Goal: Information Seeking & Learning: Learn about a topic

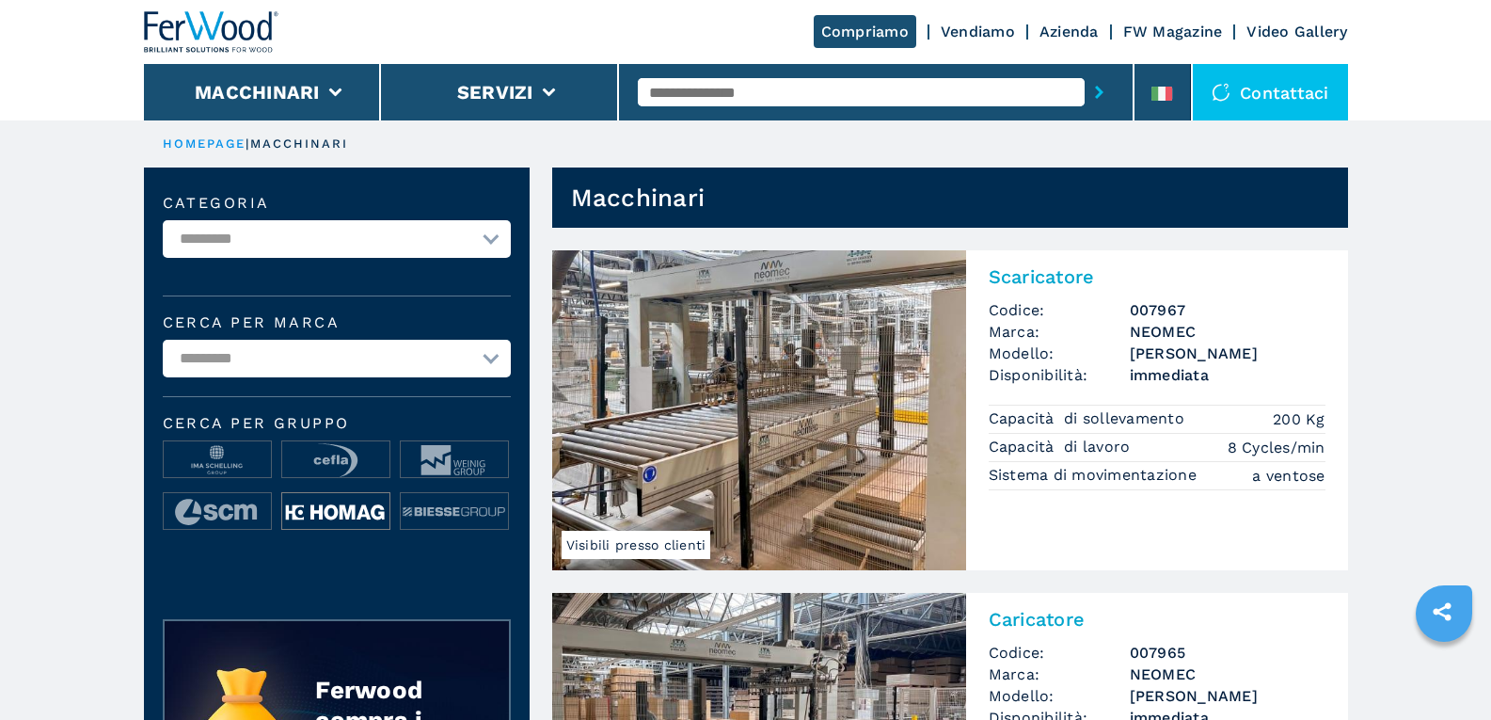
click at [343, 504] on img at bounding box center [335, 512] width 107 height 38
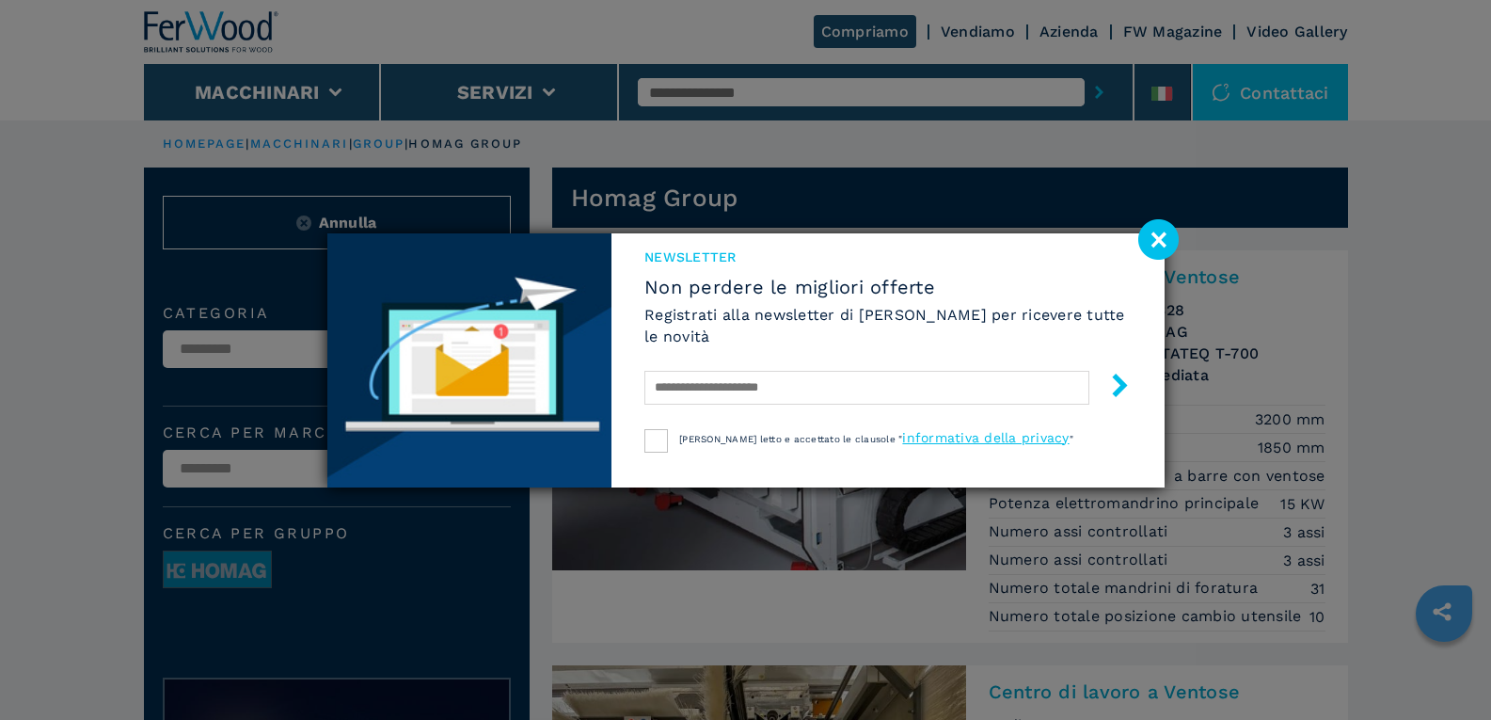
click at [1171, 236] on image at bounding box center [1159, 239] width 40 height 40
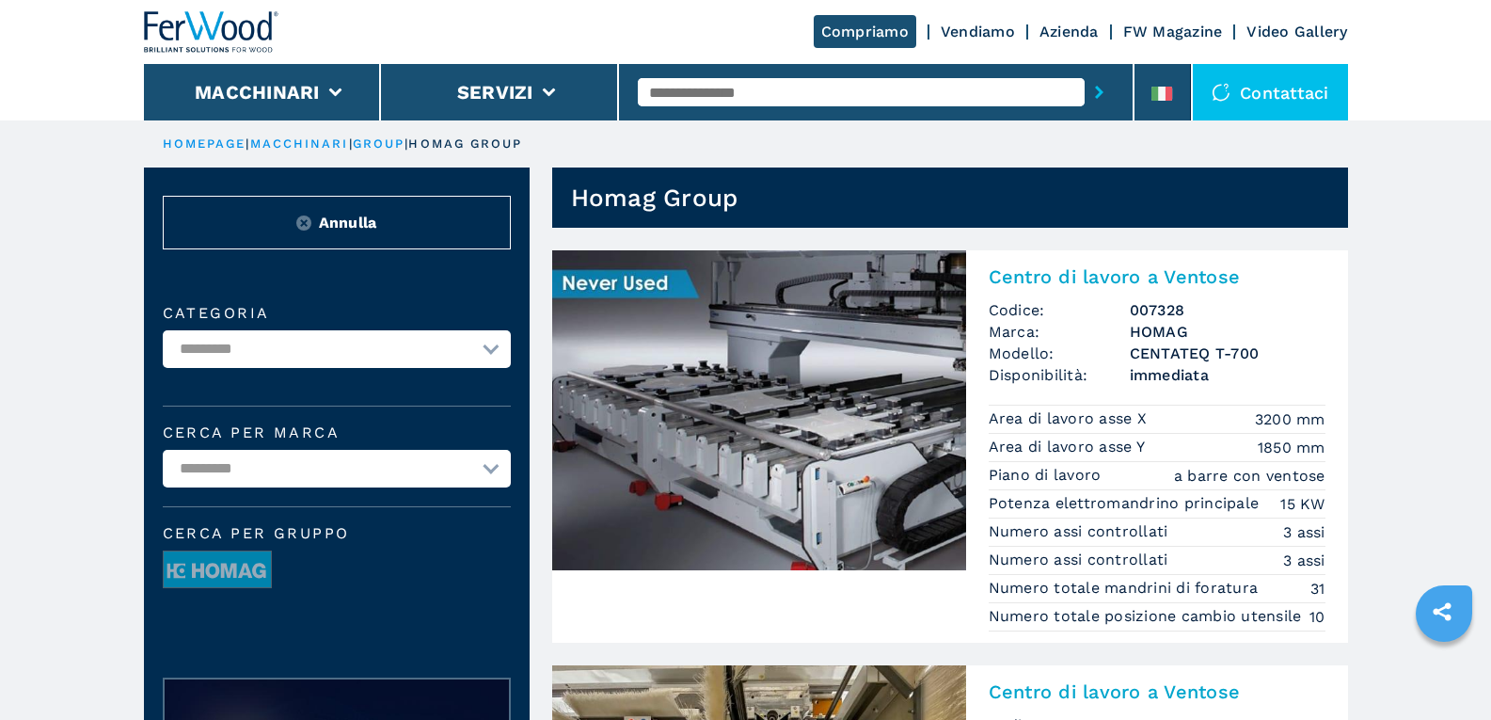
click at [813, 433] on img at bounding box center [759, 410] width 414 height 320
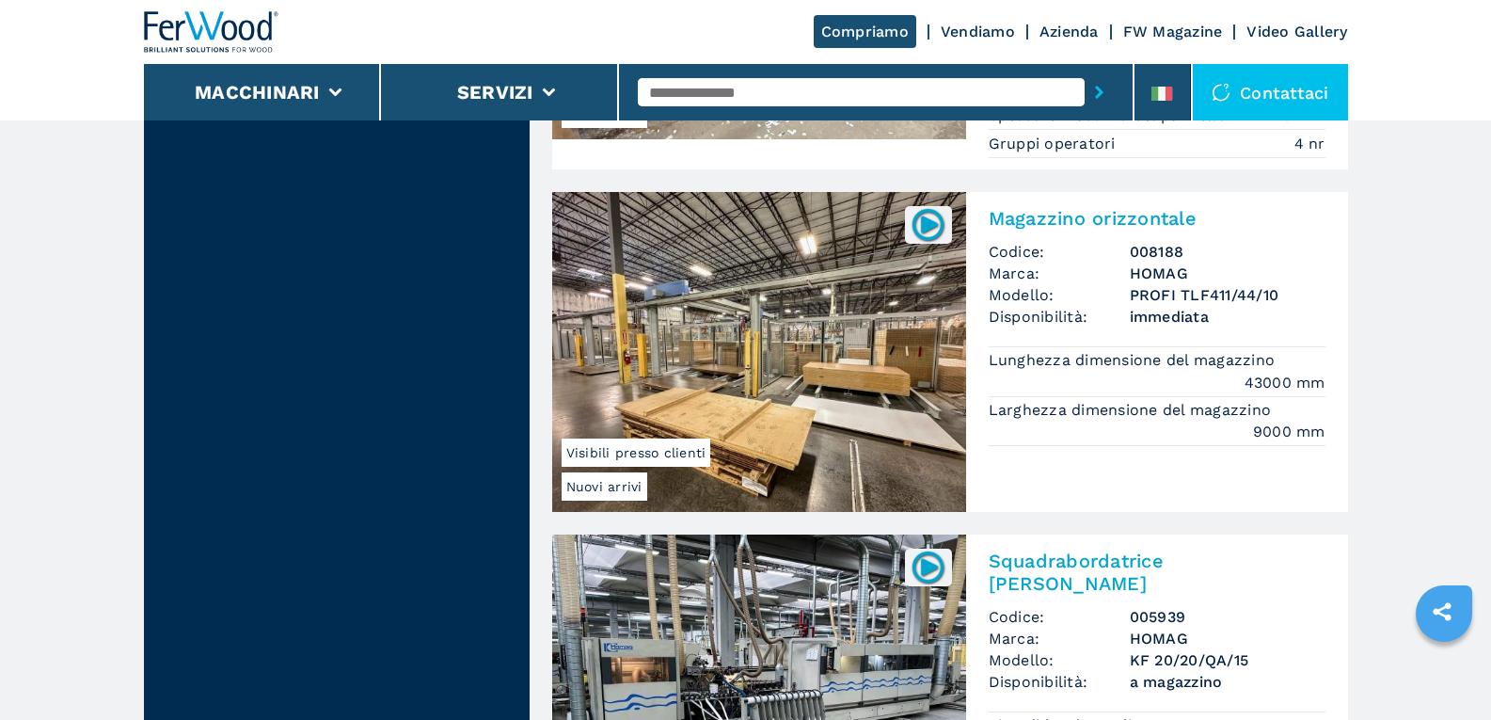
scroll to position [4516, 0]
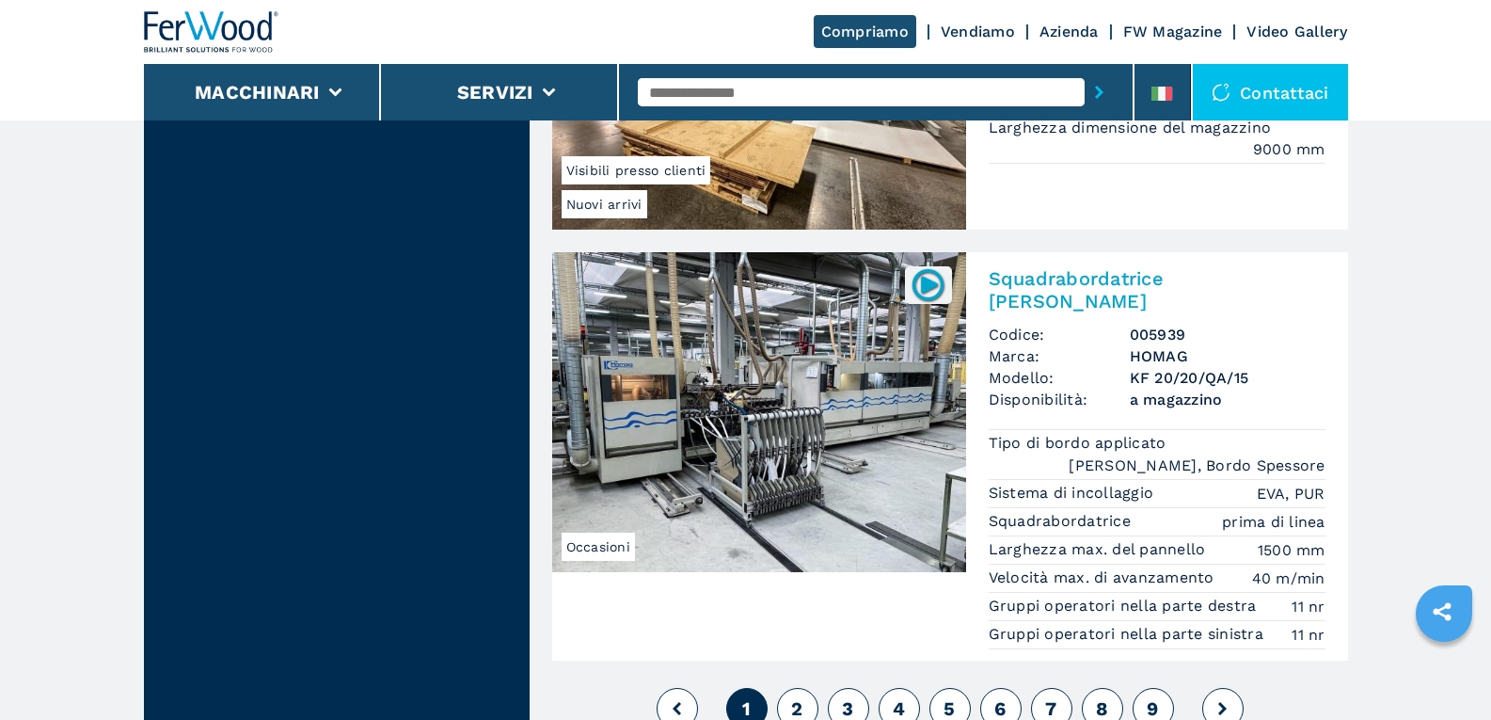
click at [792, 697] on span "2" at bounding box center [796, 708] width 11 height 23
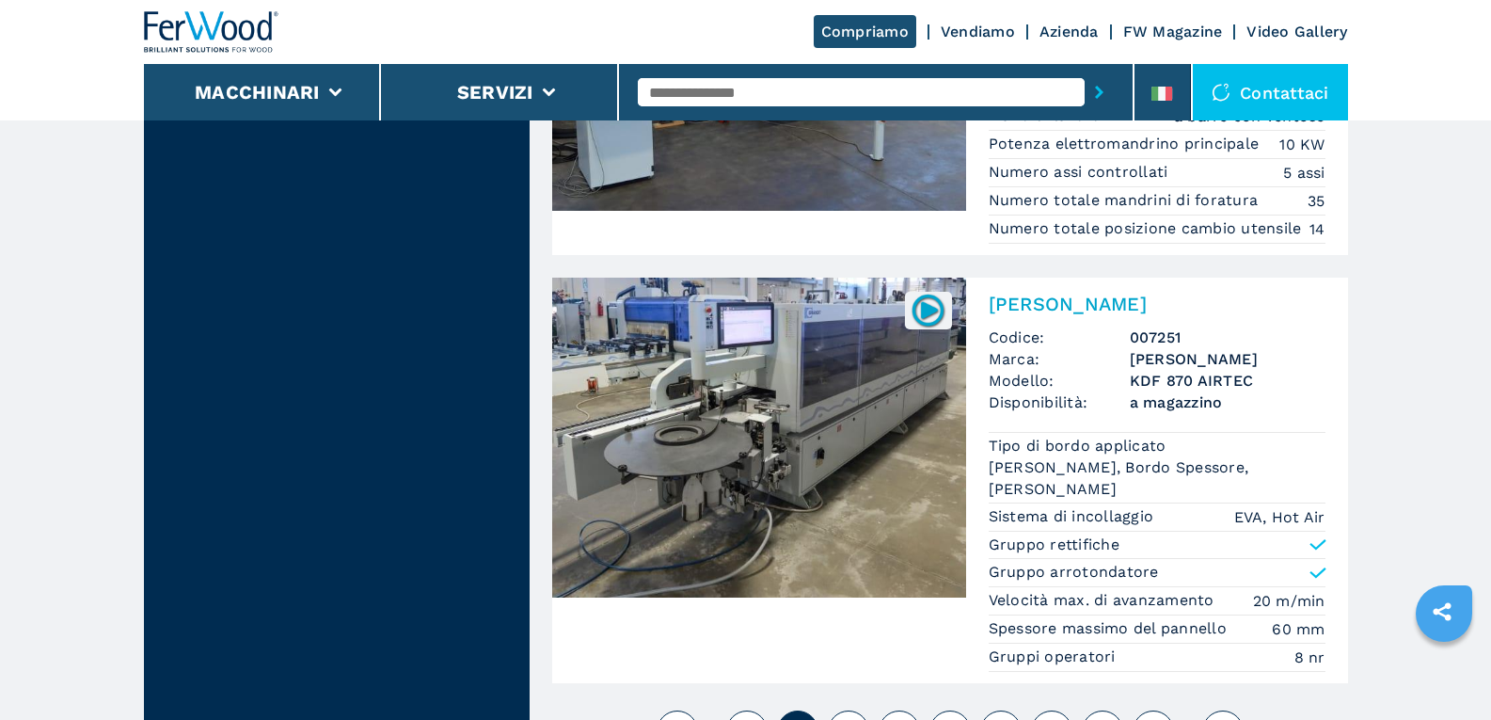
scroll to position [4328, 0]
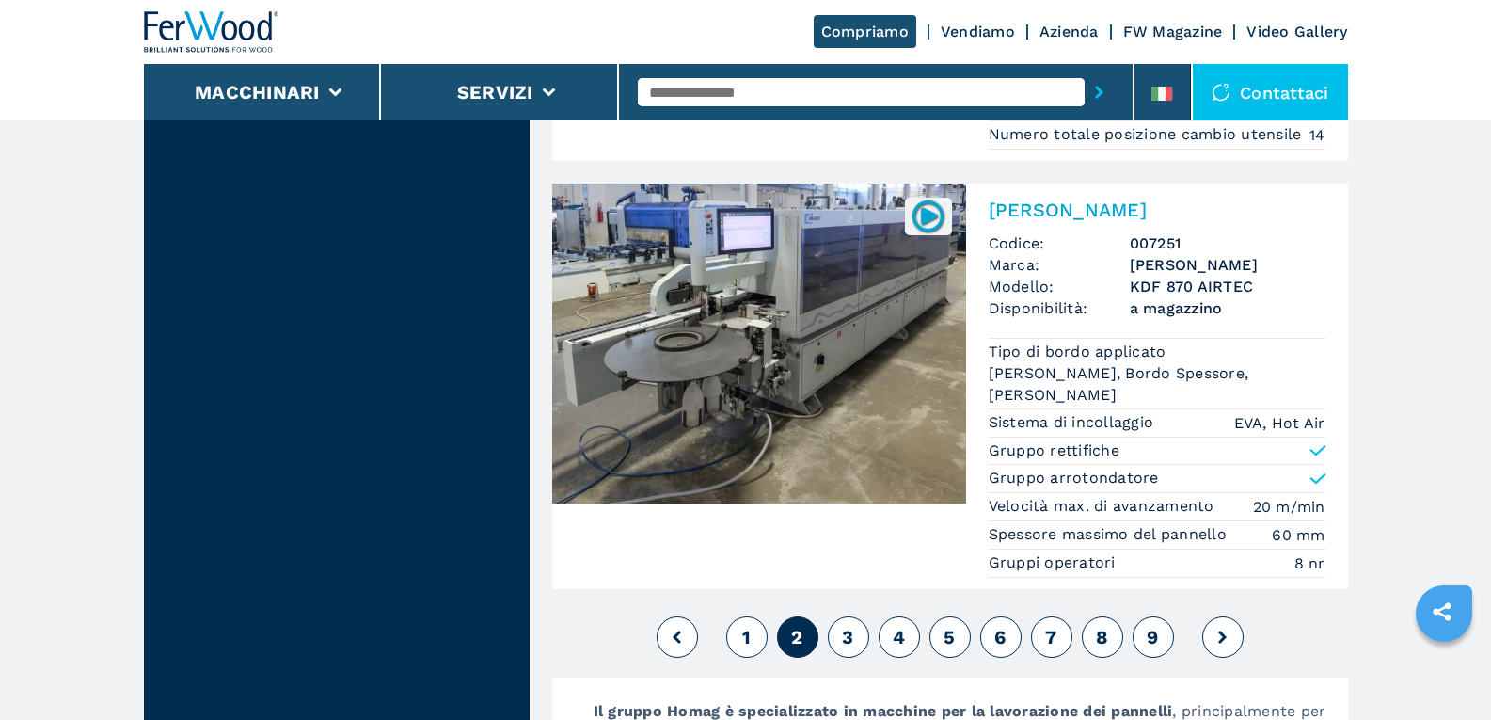
click at [847, 631] on span "3" at bounding box center [847, 637] width 11 height 23
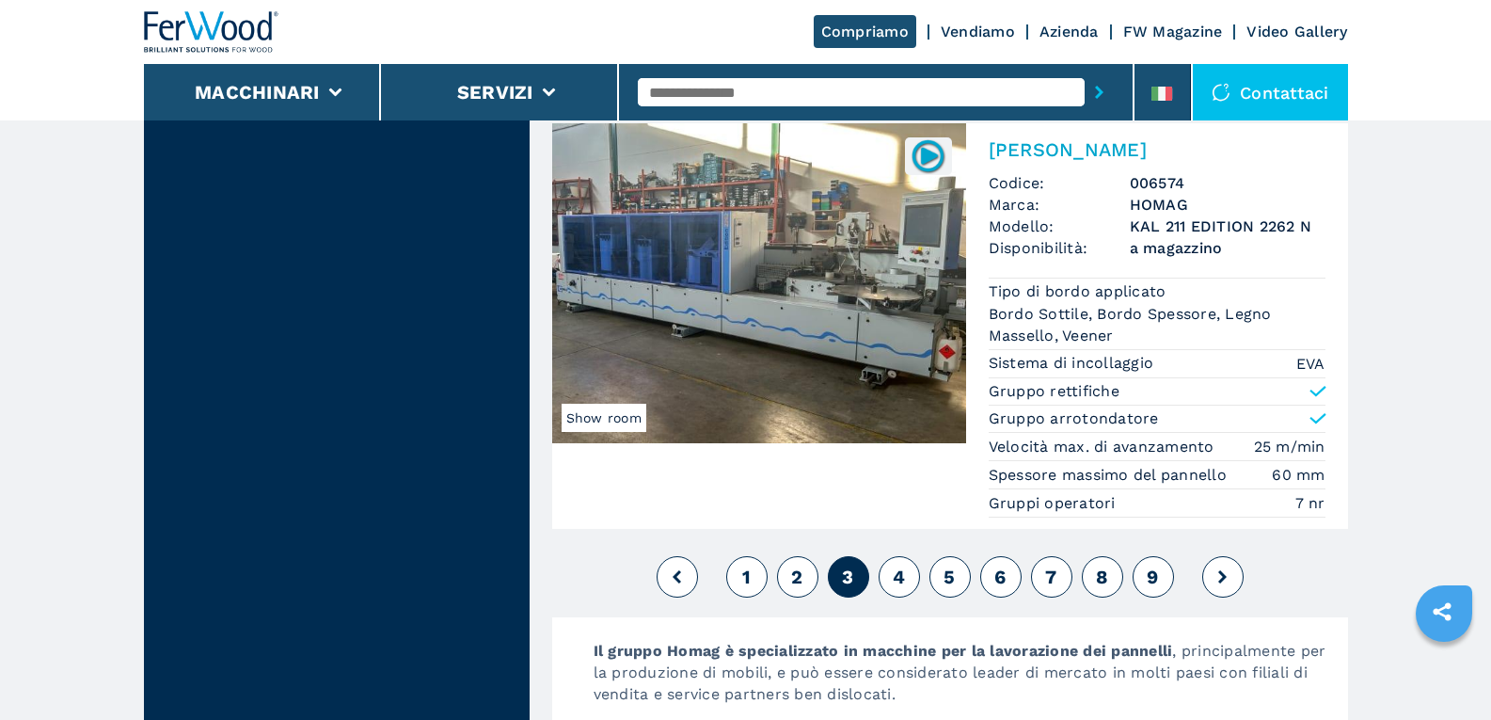
scroll to position [4705, 0]
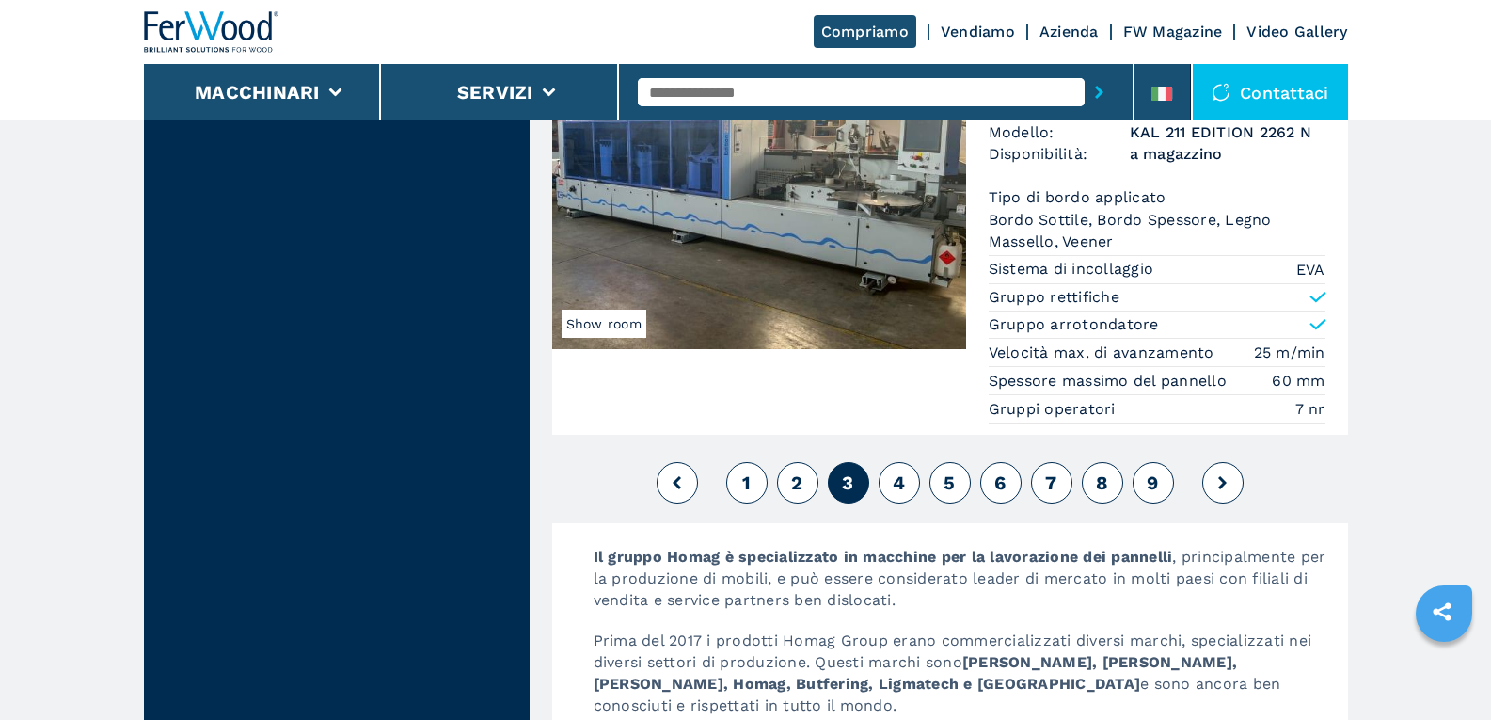
click at [903, 477] on span "4" at bounding box center [899, 482] width 12 height 23
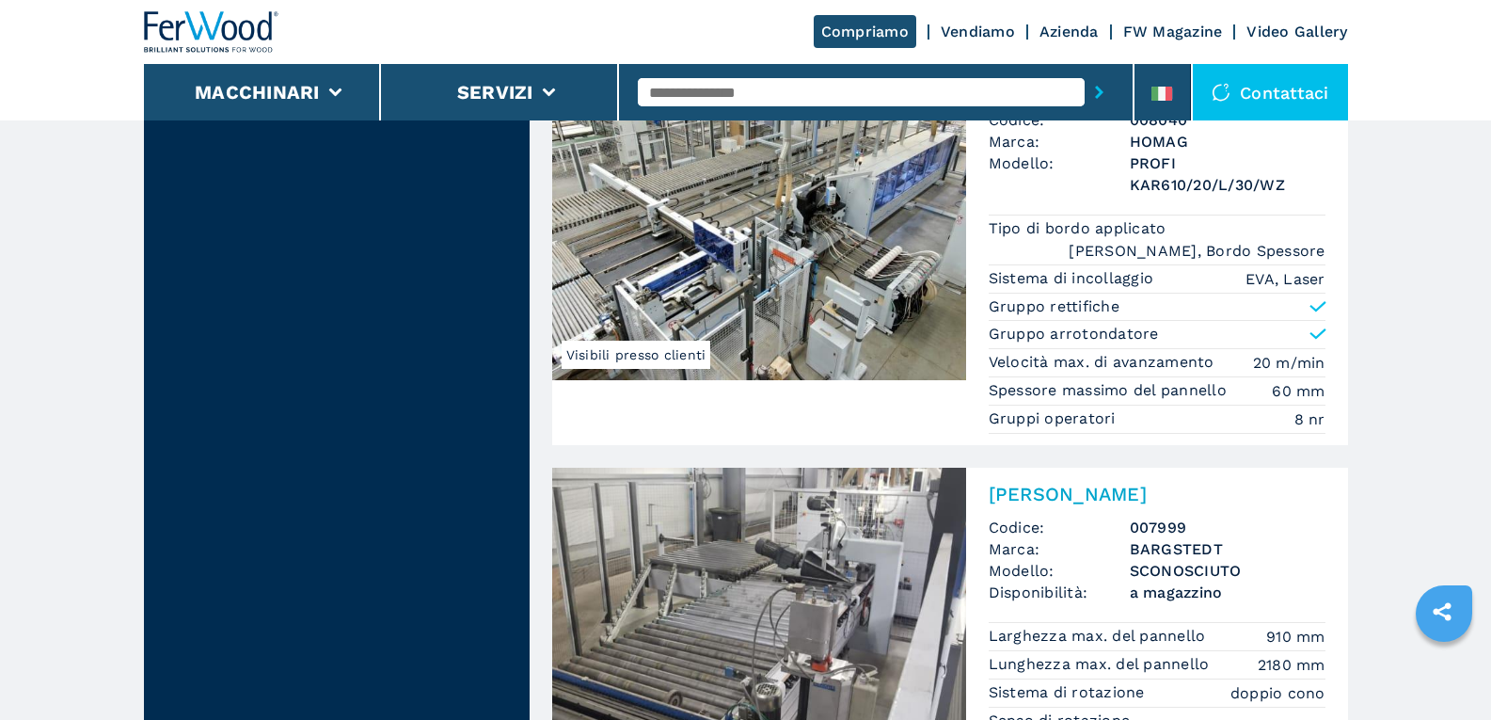
scroll to position [4422, 0]
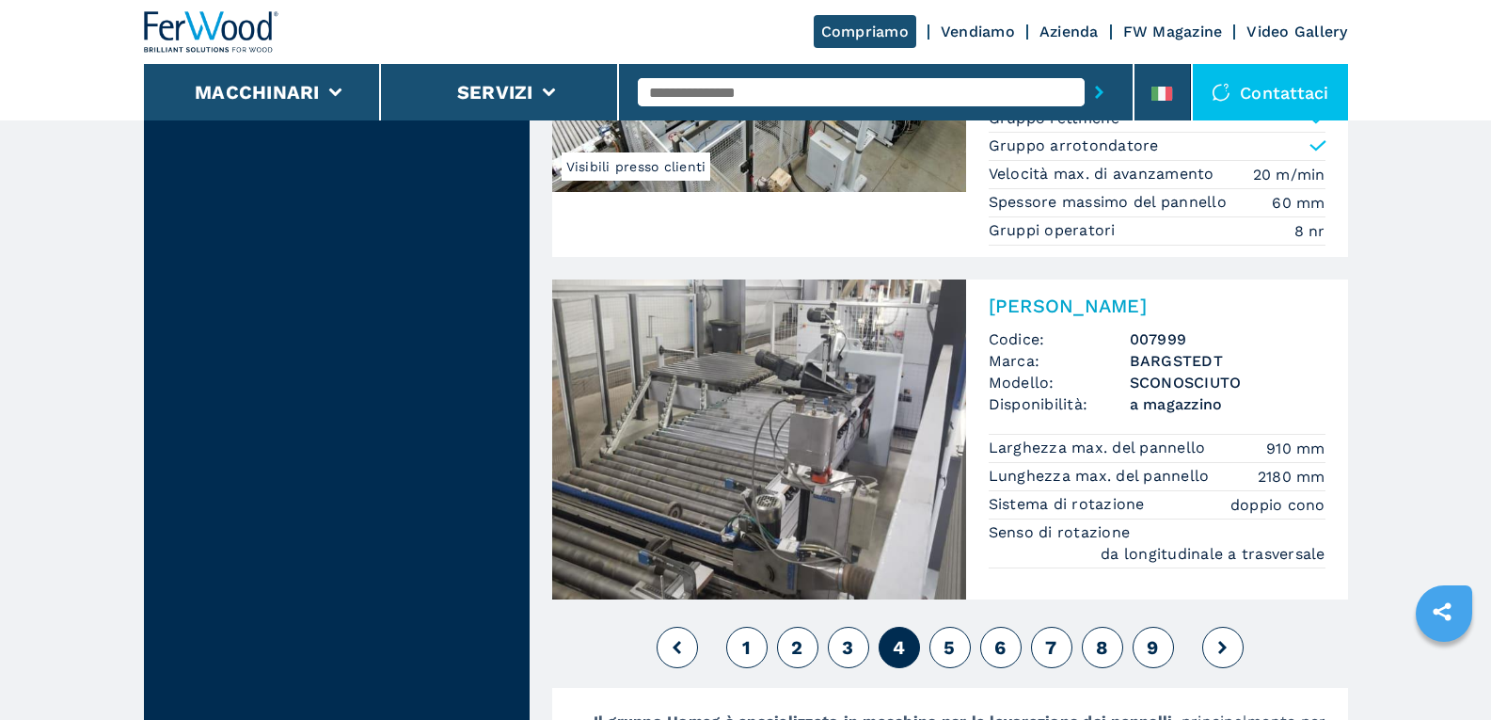
click at [953, 636] on span "5" at bounding box center [949, 647] width 11 height 23
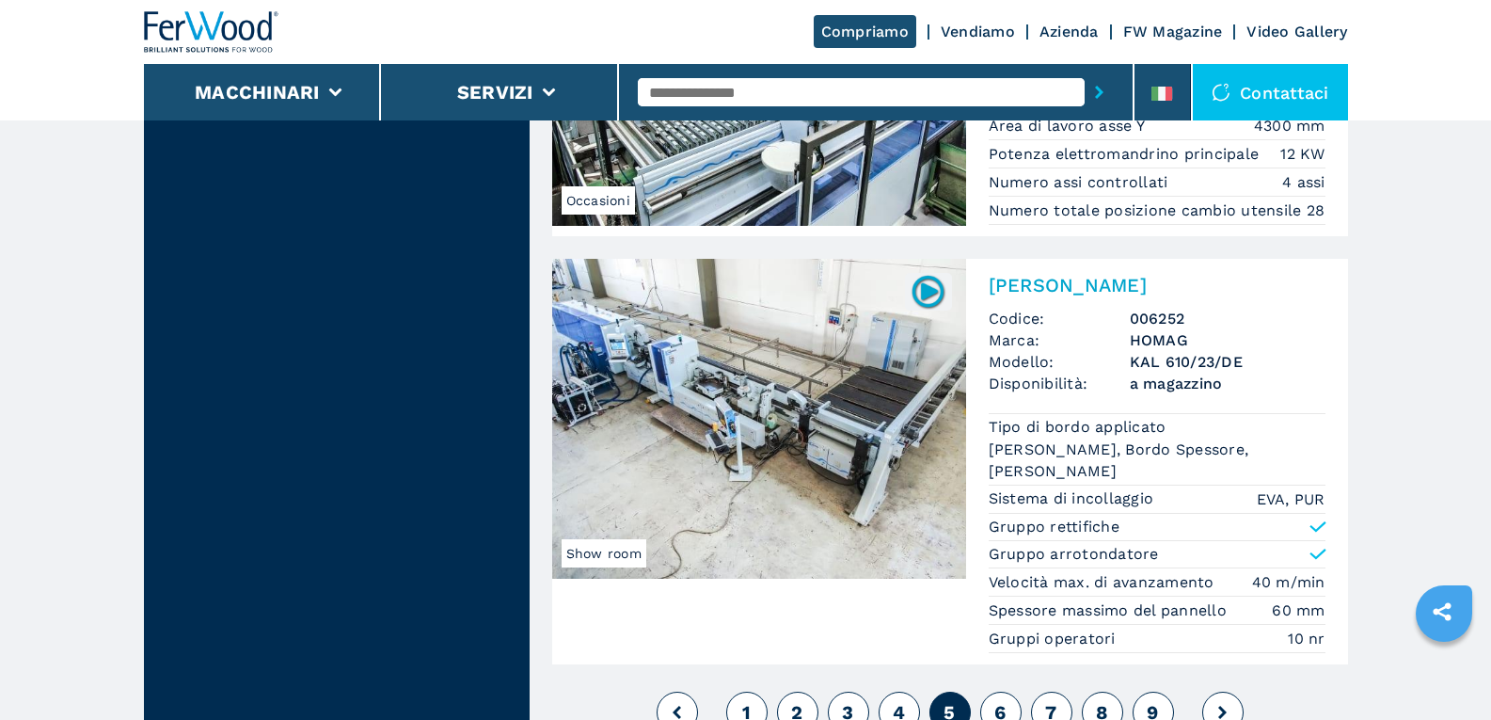
scroll to position [4893, 0]
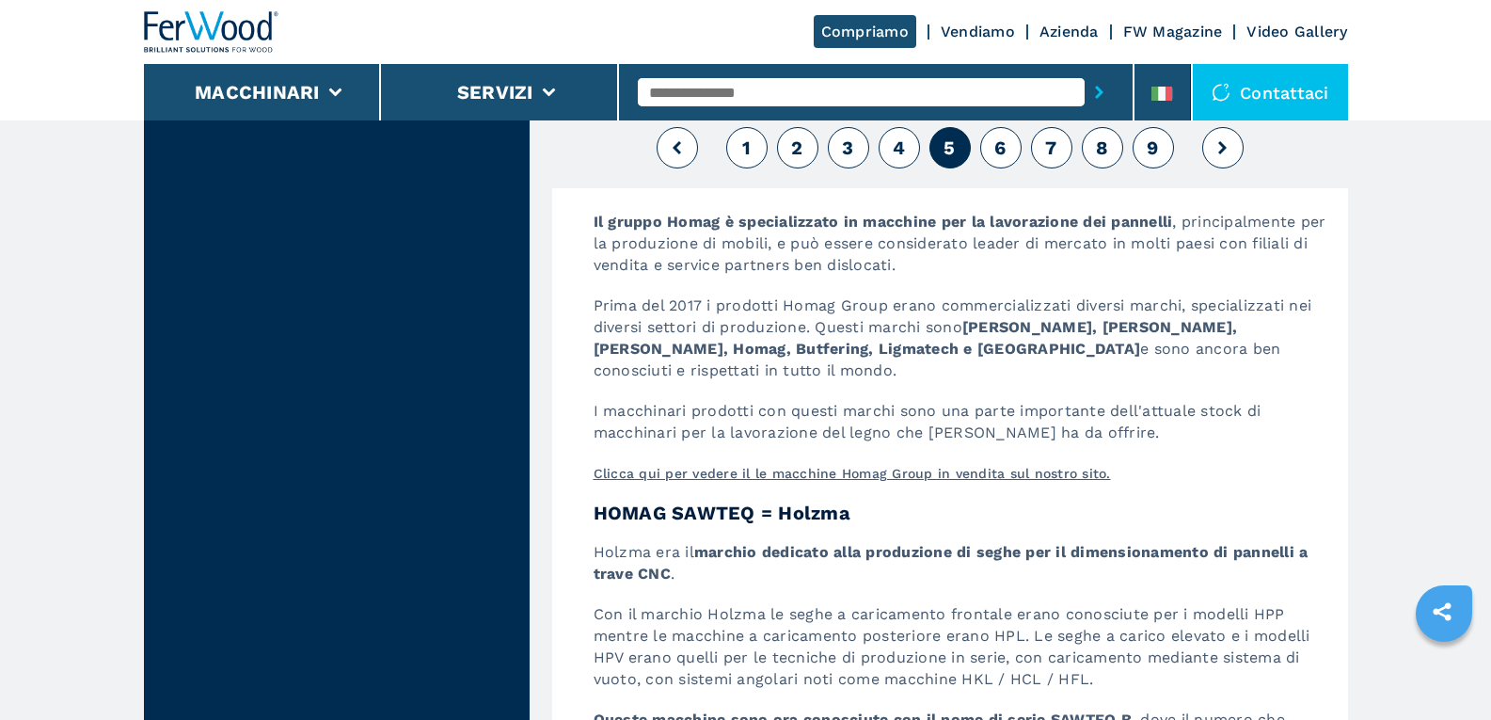
click at [1004, 159] on span "6" at bounding box center [1000, 147] width 11 height 23
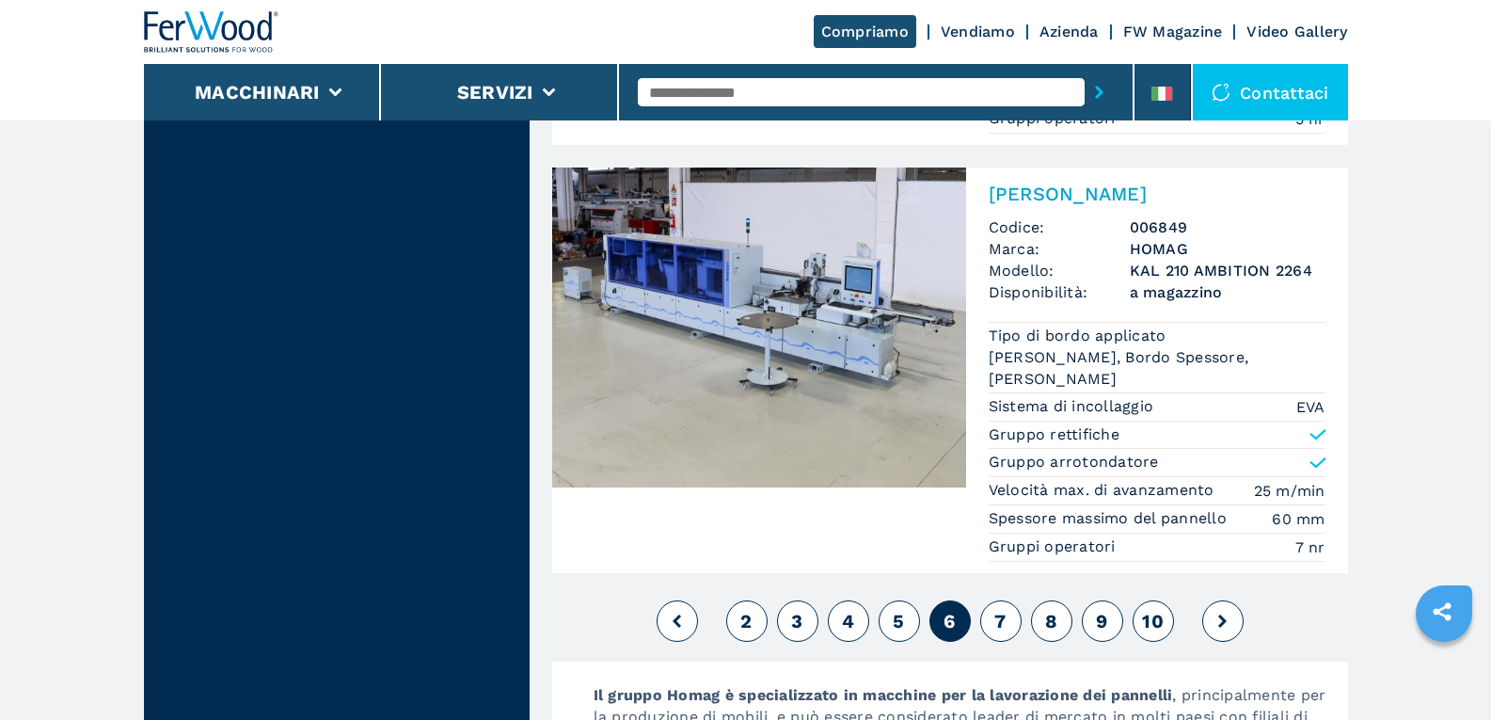
scroll to position [4516, 0]
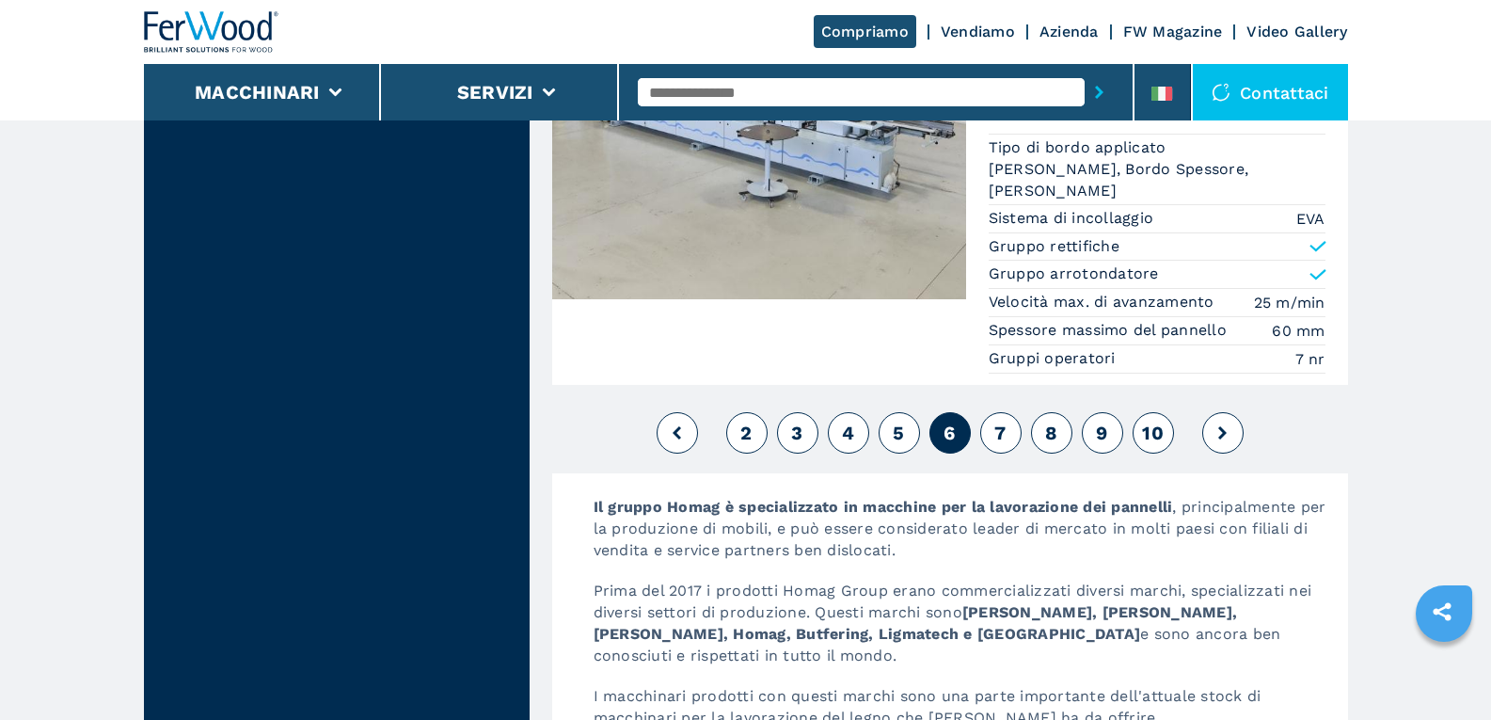
click at [998, 431] on span "7" at bounding box center [1000, 433] width 11 height 23
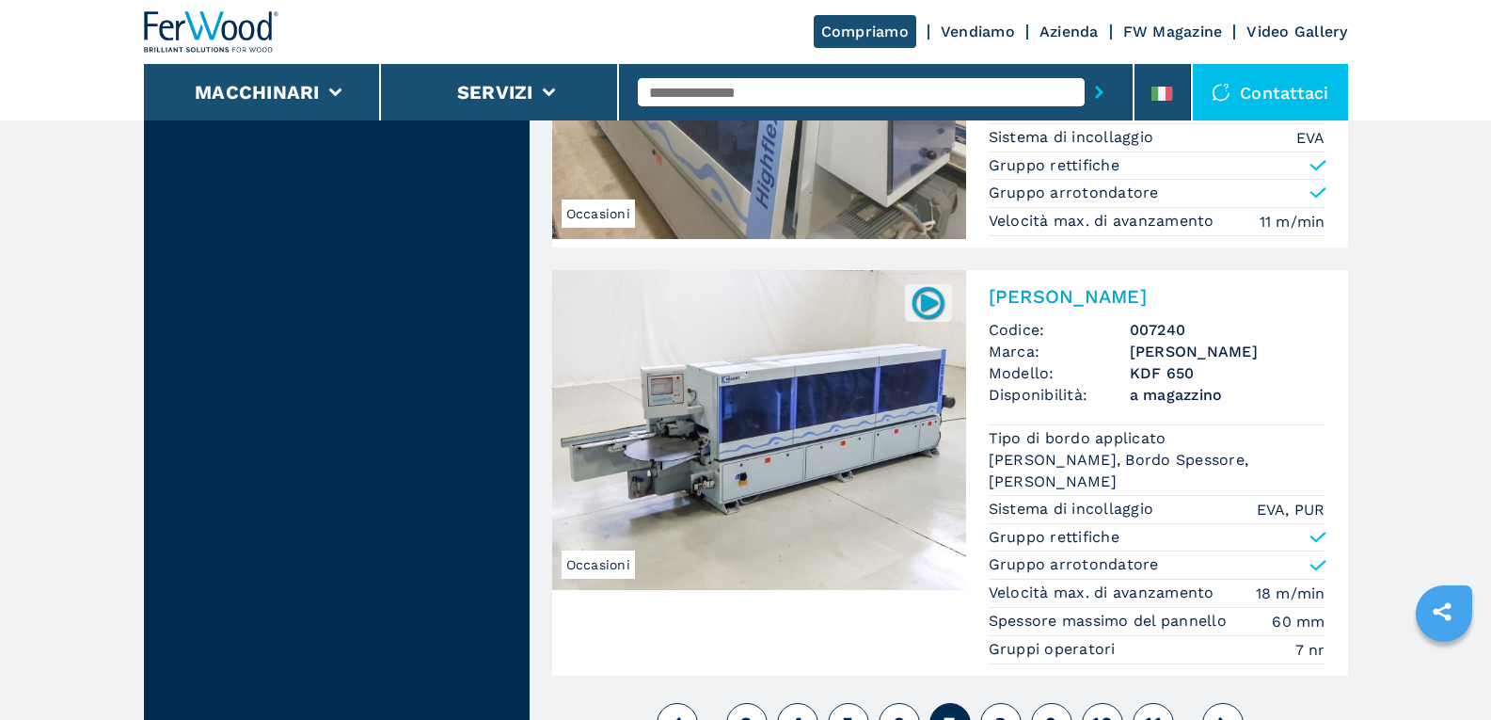
scroll to position [4893, 0]
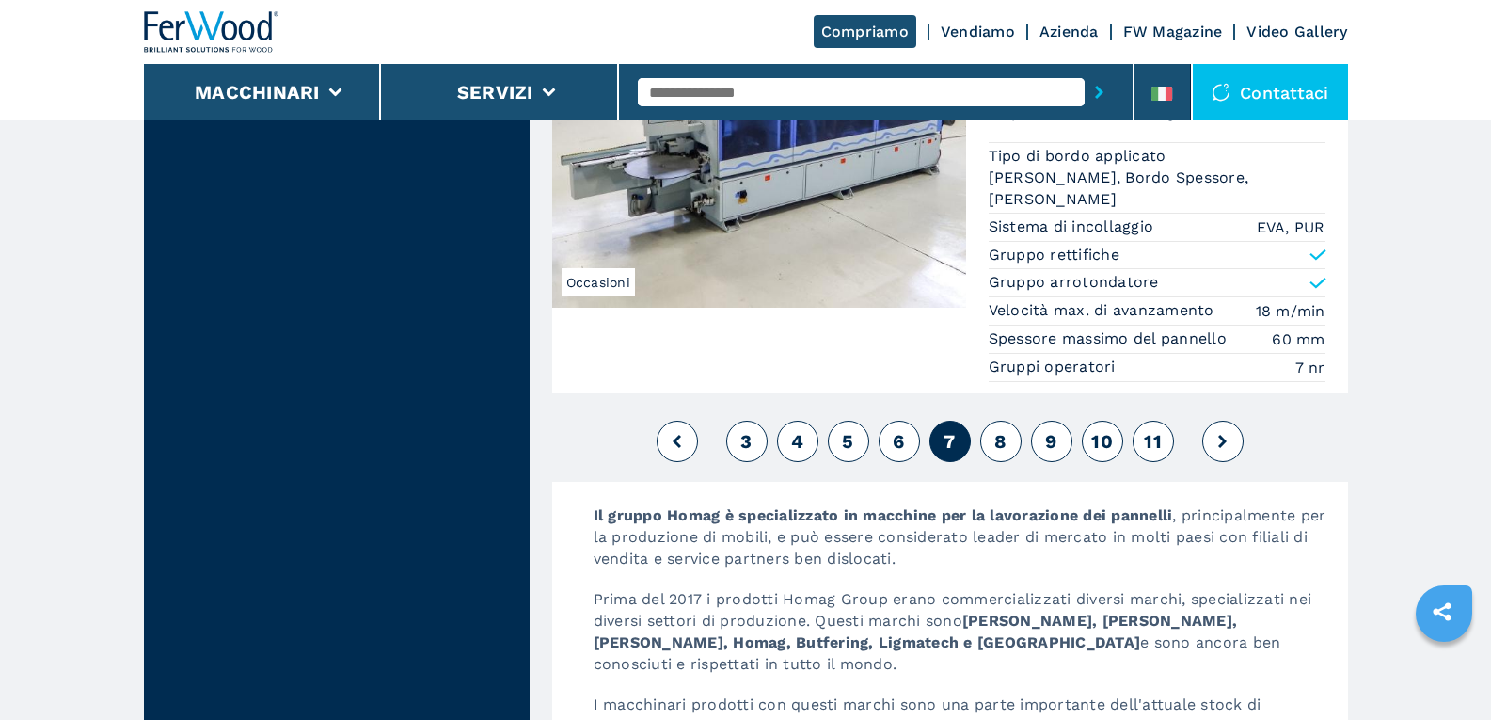
click at [1004, 453] on span "8" at bounding box center [1001, 441] width 12 height 23
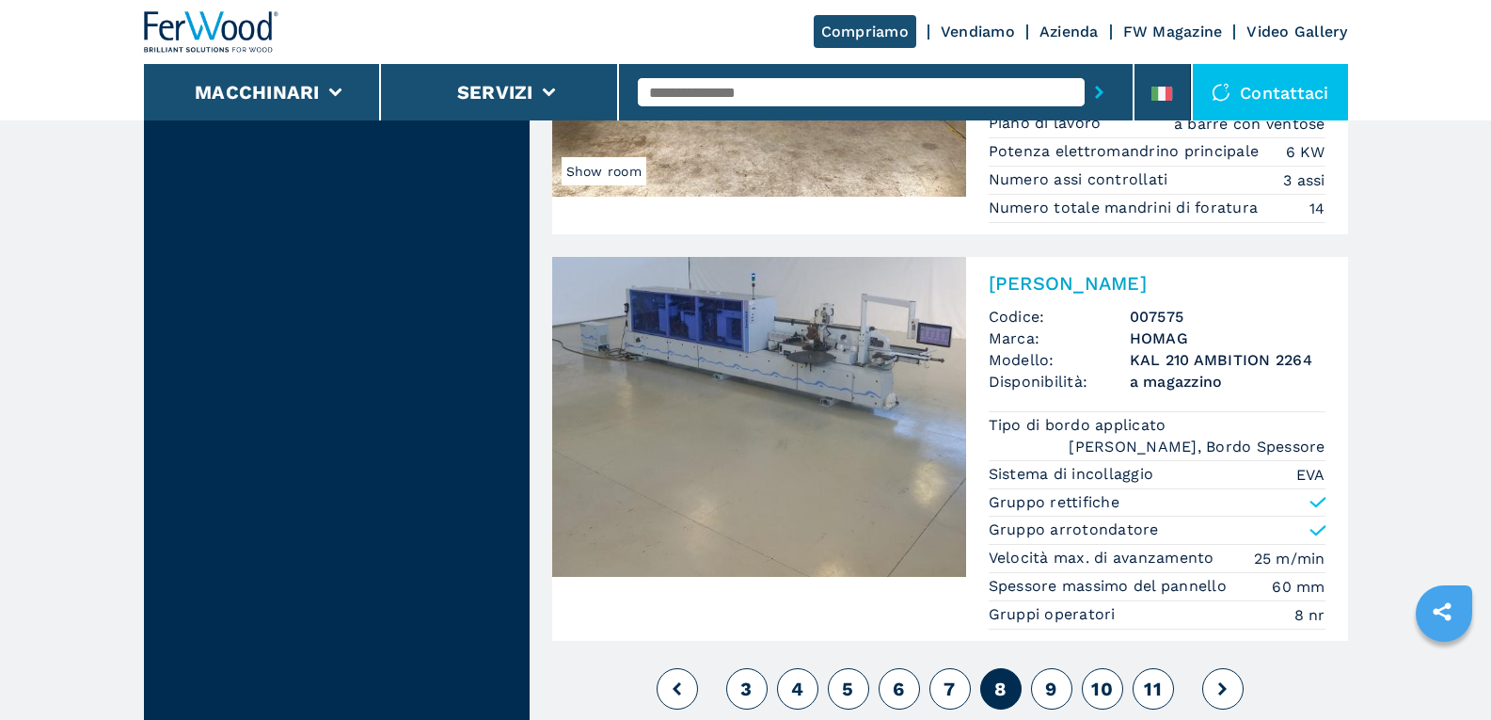
scroll to position [4328, 0]
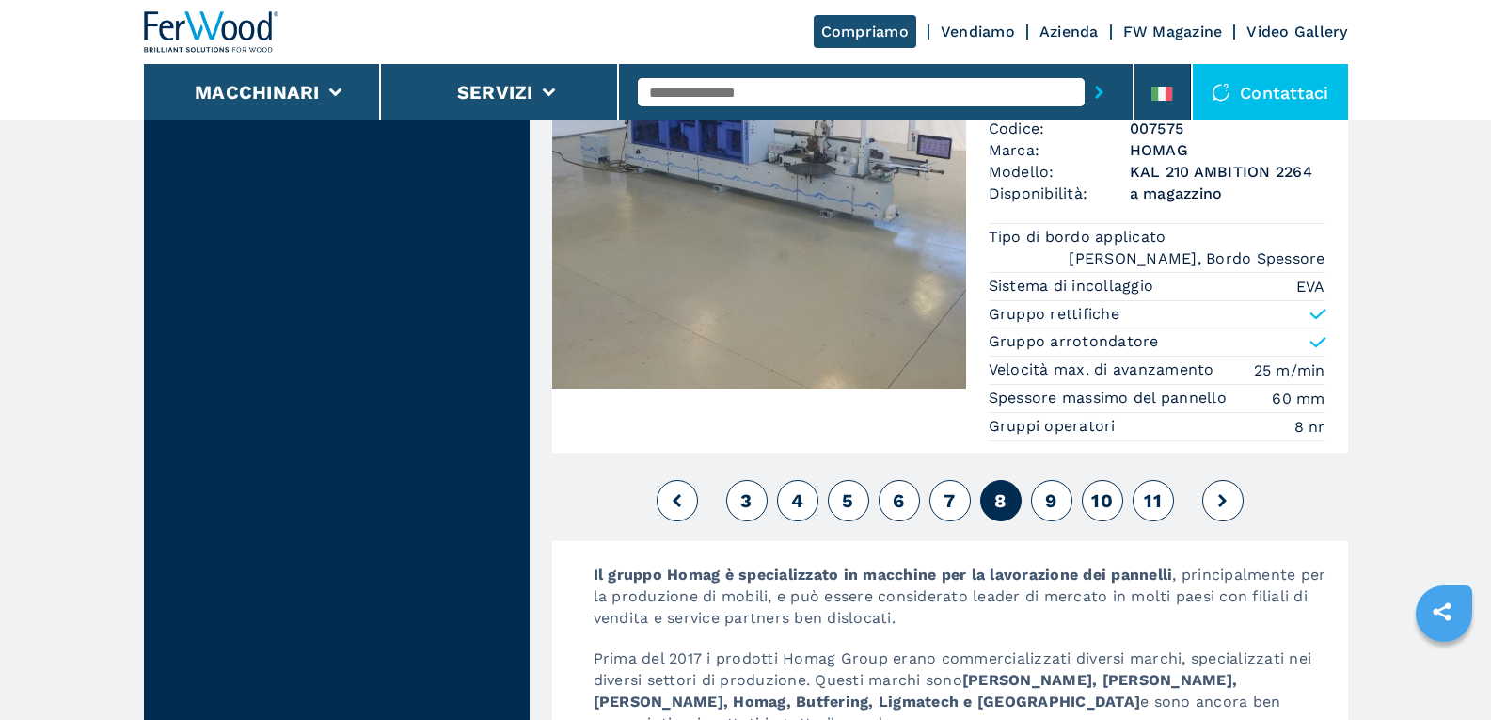
click at [1060, 492] on button "9" at bounding box center [1051, 500] width 41 height 41
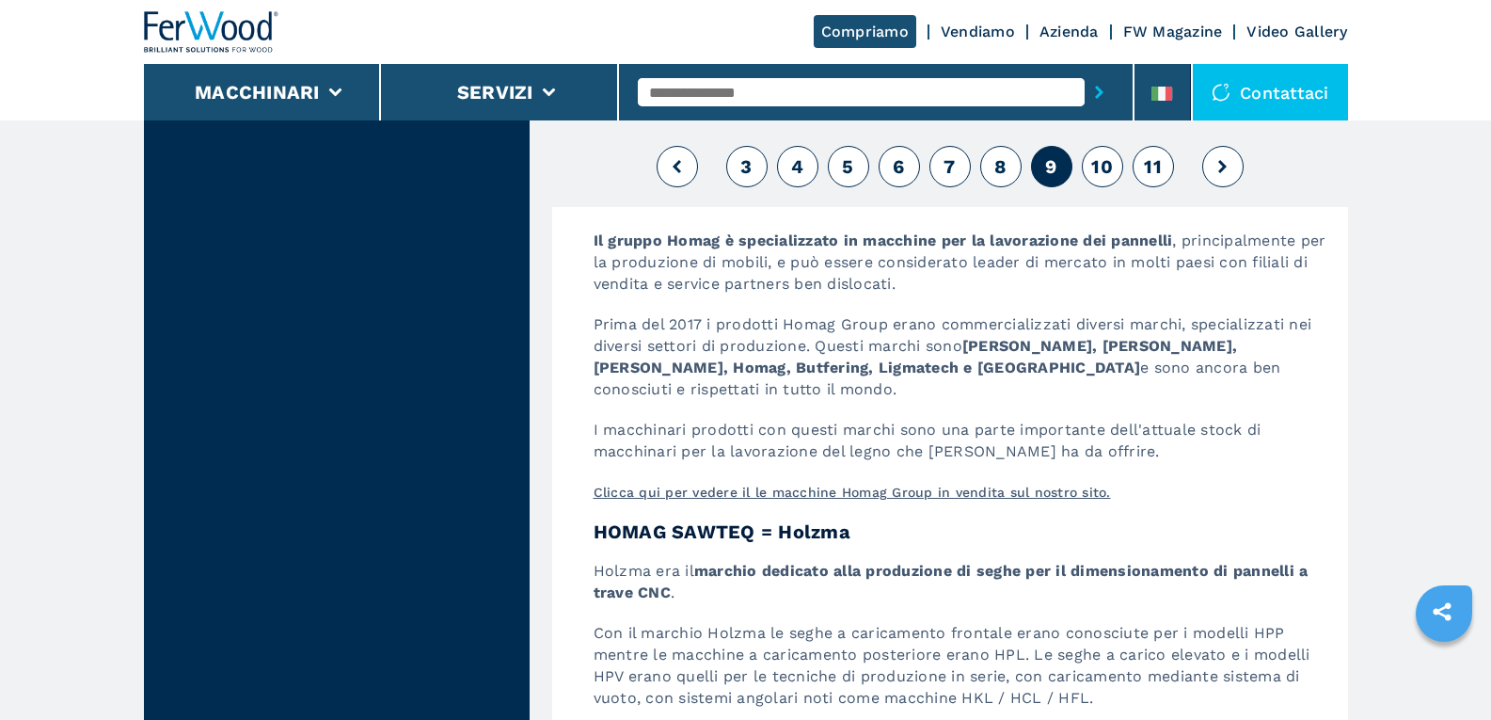
scroll to position [4516, 0]
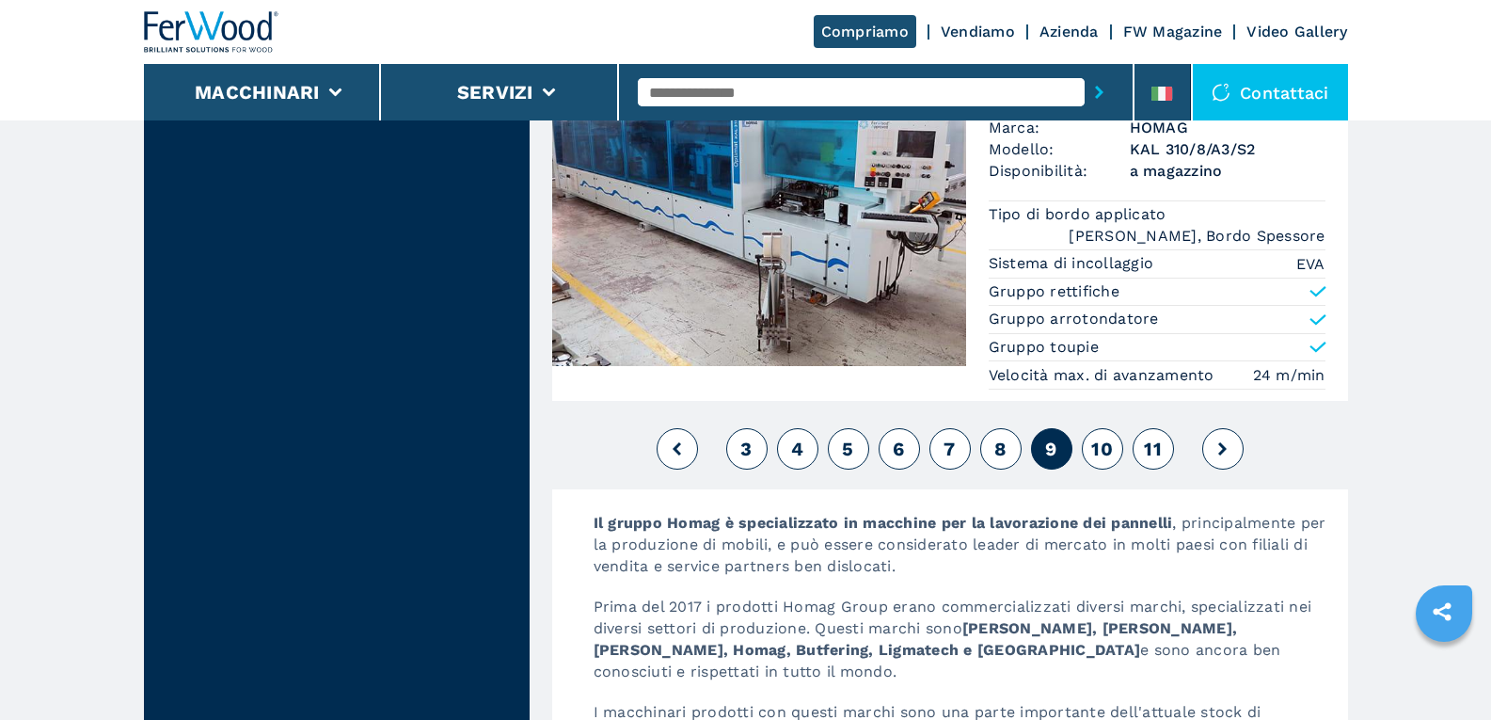
click at [1104, 438] on span "10" at bounding box center [1102, 449] width 22 height 23
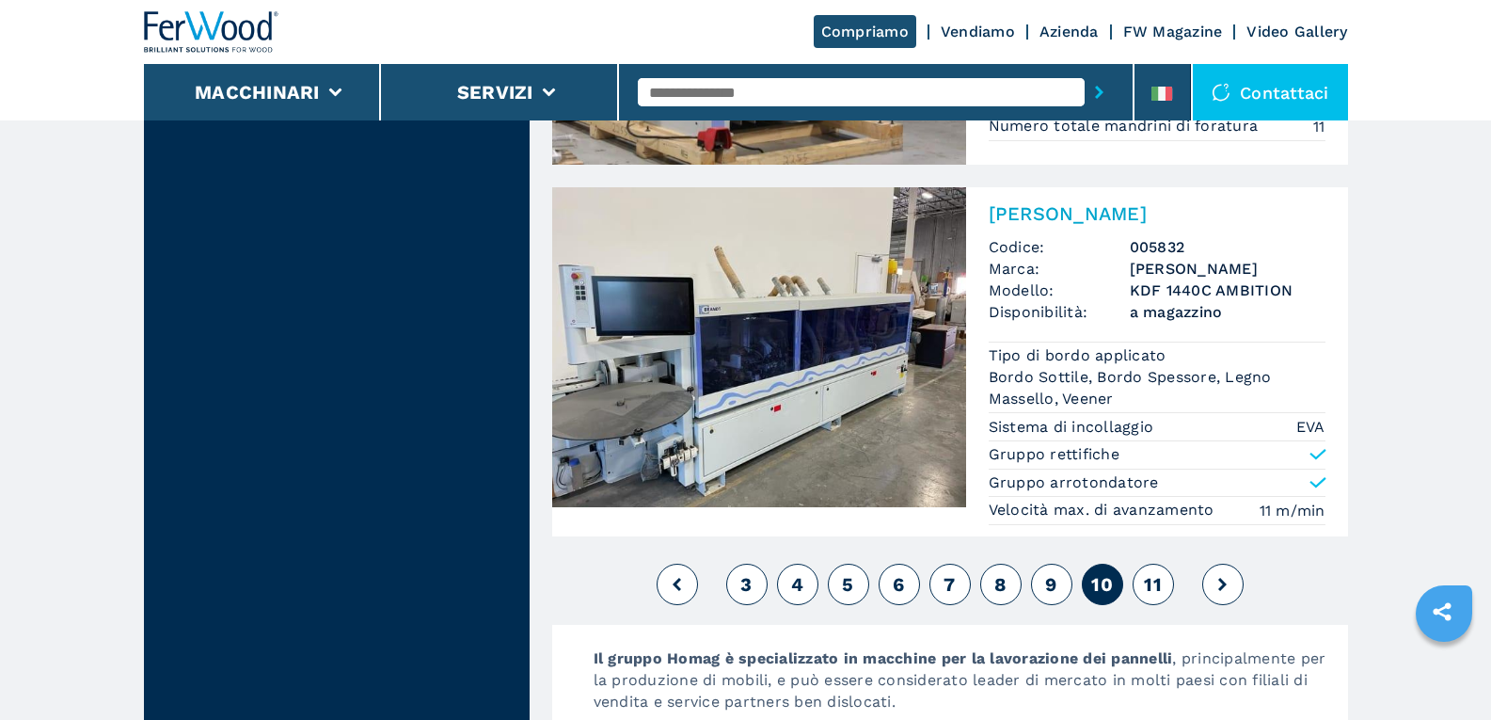
scroll to position [4516, 0]
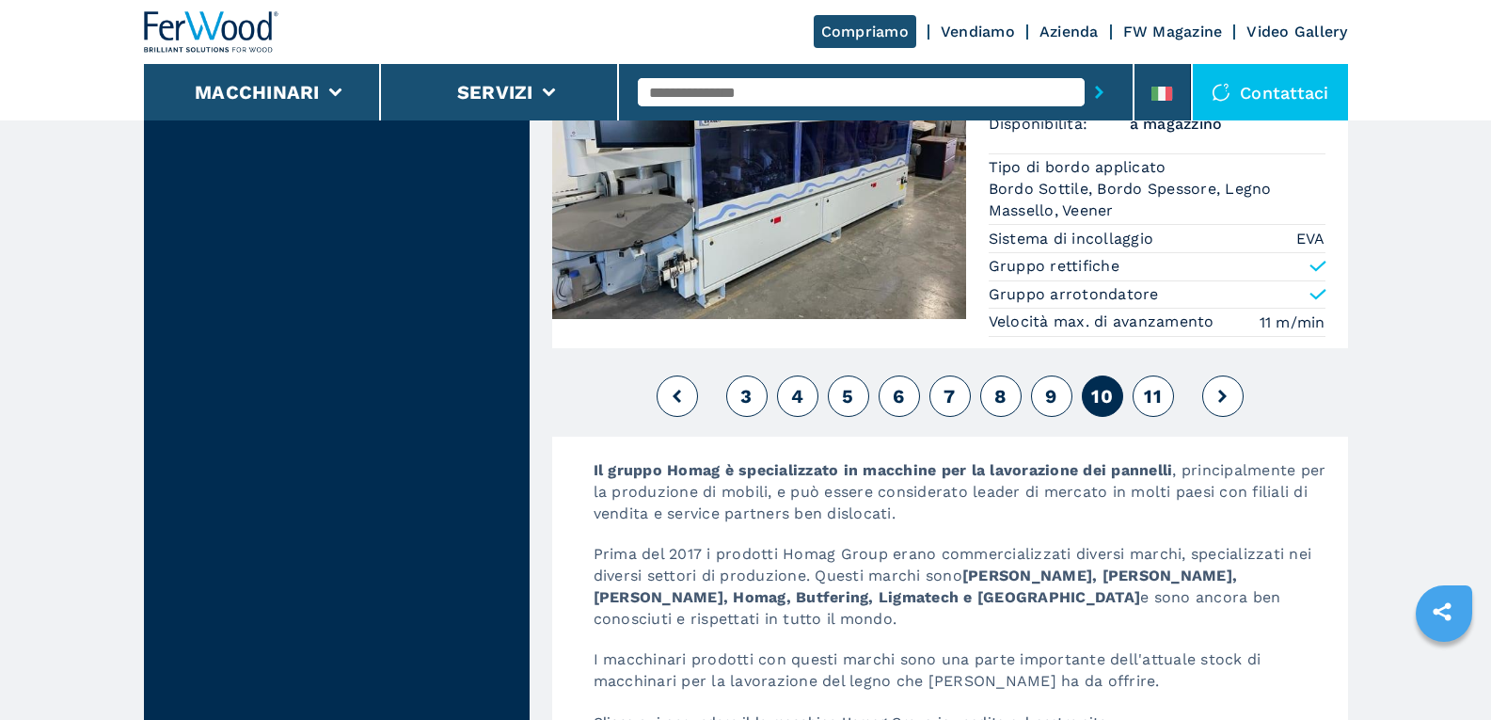
click at [1141, 390] on button "11" at bounding box center [1153, 395] width 41 height 41
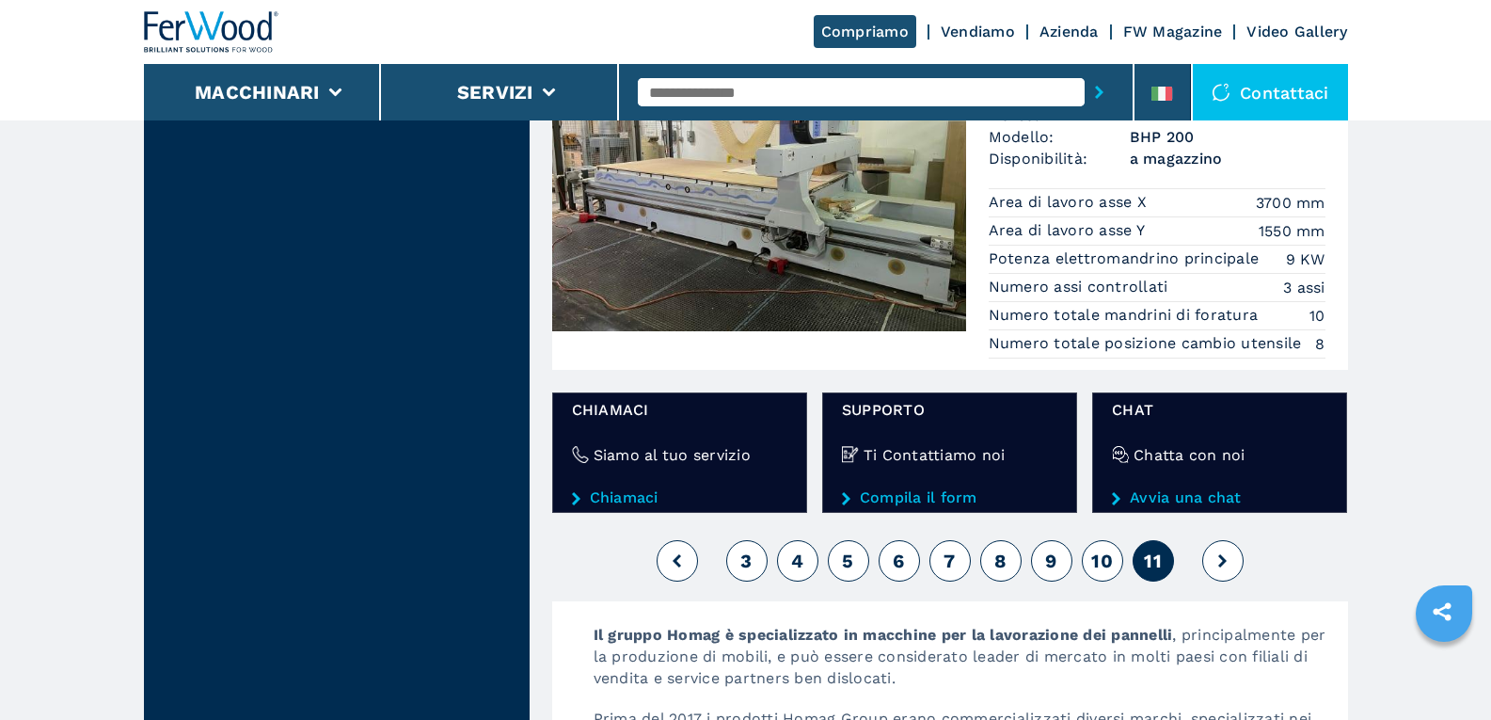
scroll to position [3199, 0]
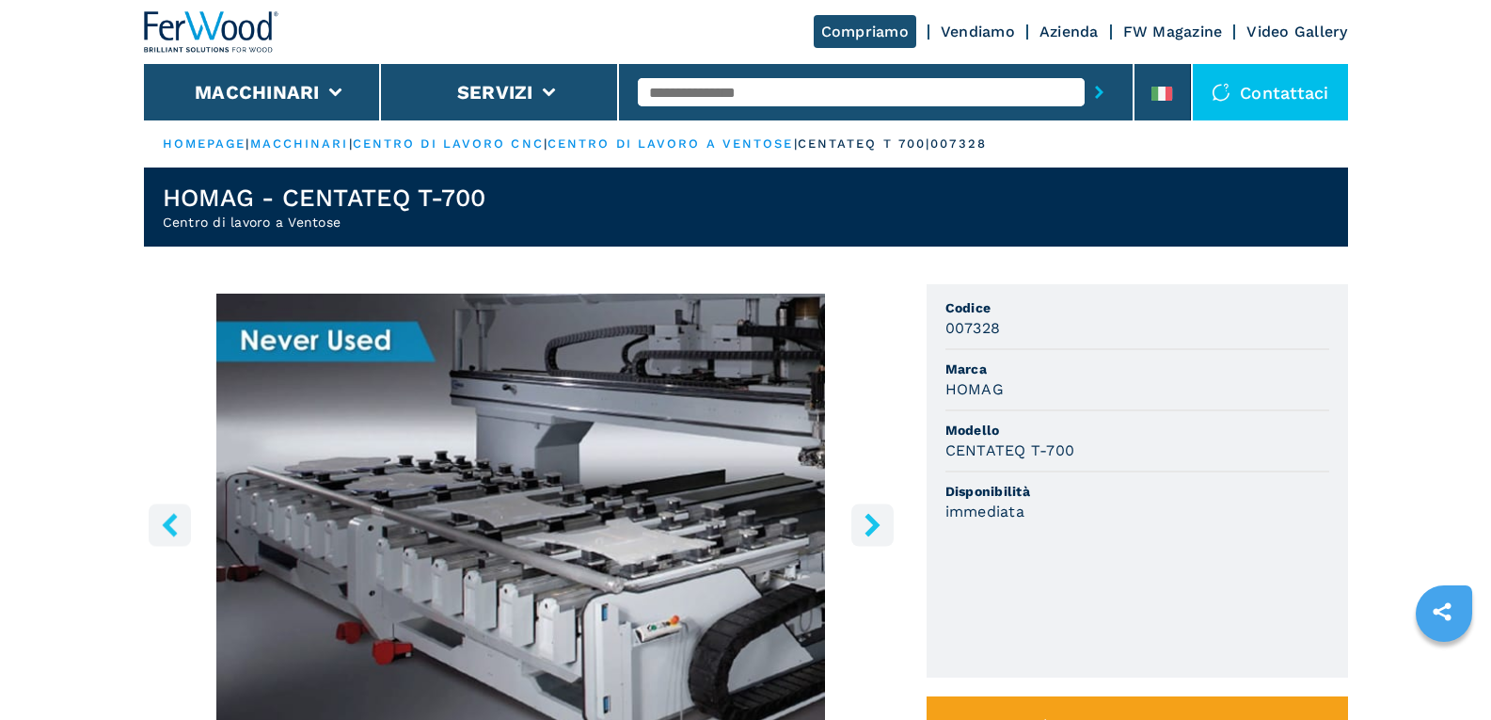
click at [870, 523] on icon "right-button" at bounding box center [873, 525] width 24 height 24
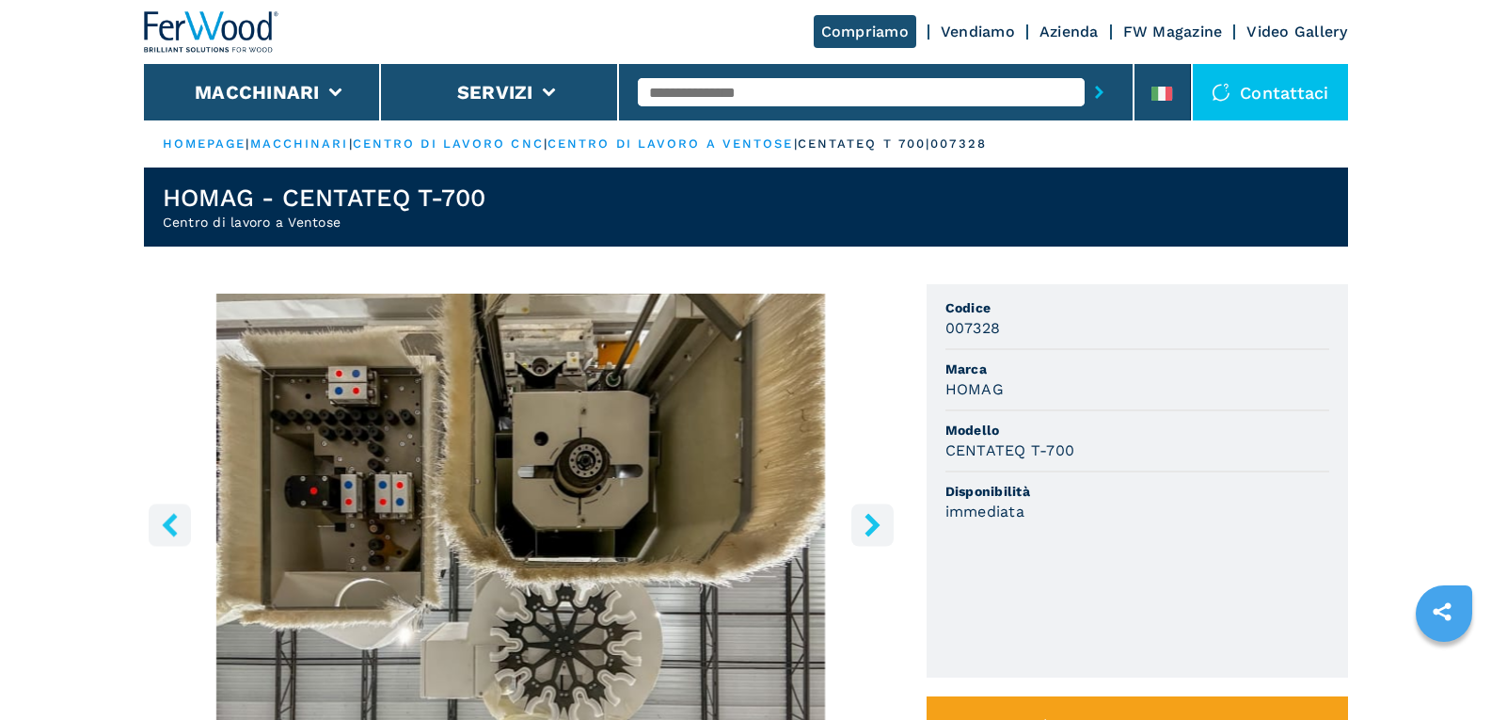
scroll to position [94, 0]
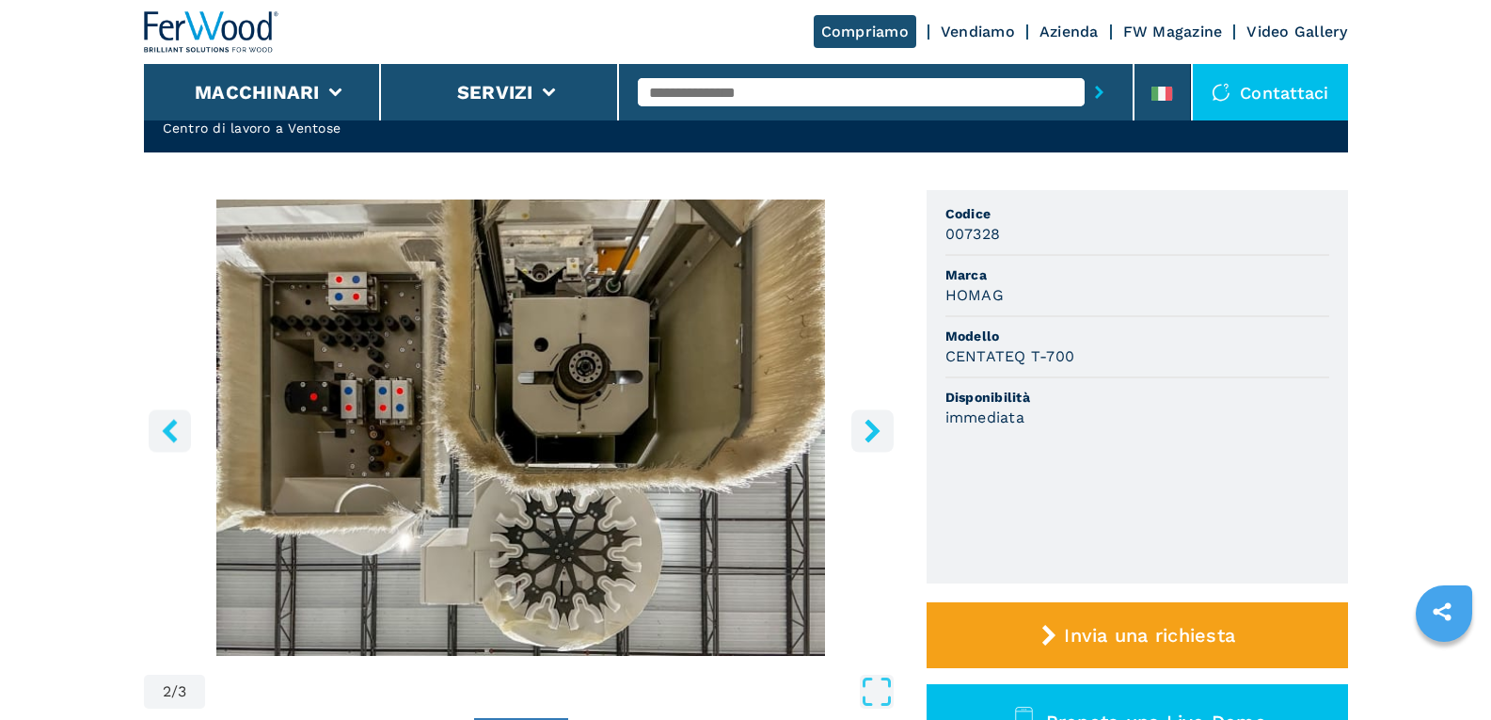
click at [873, 429] on icon "right-button" at bounding box center [872, 431] width 15 height 24
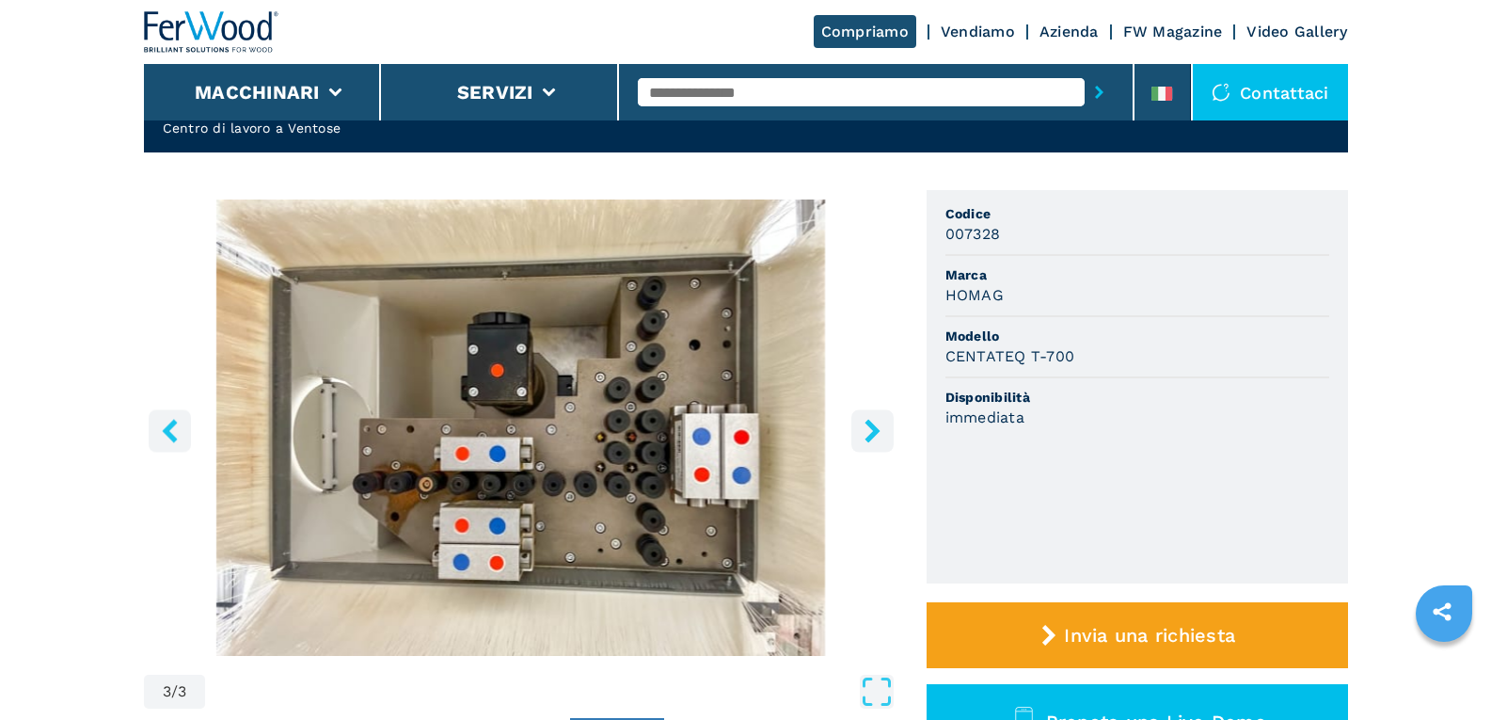
click at [873, 429] on icon "right-button" at bounding box center [872, 431] width 15 height 24
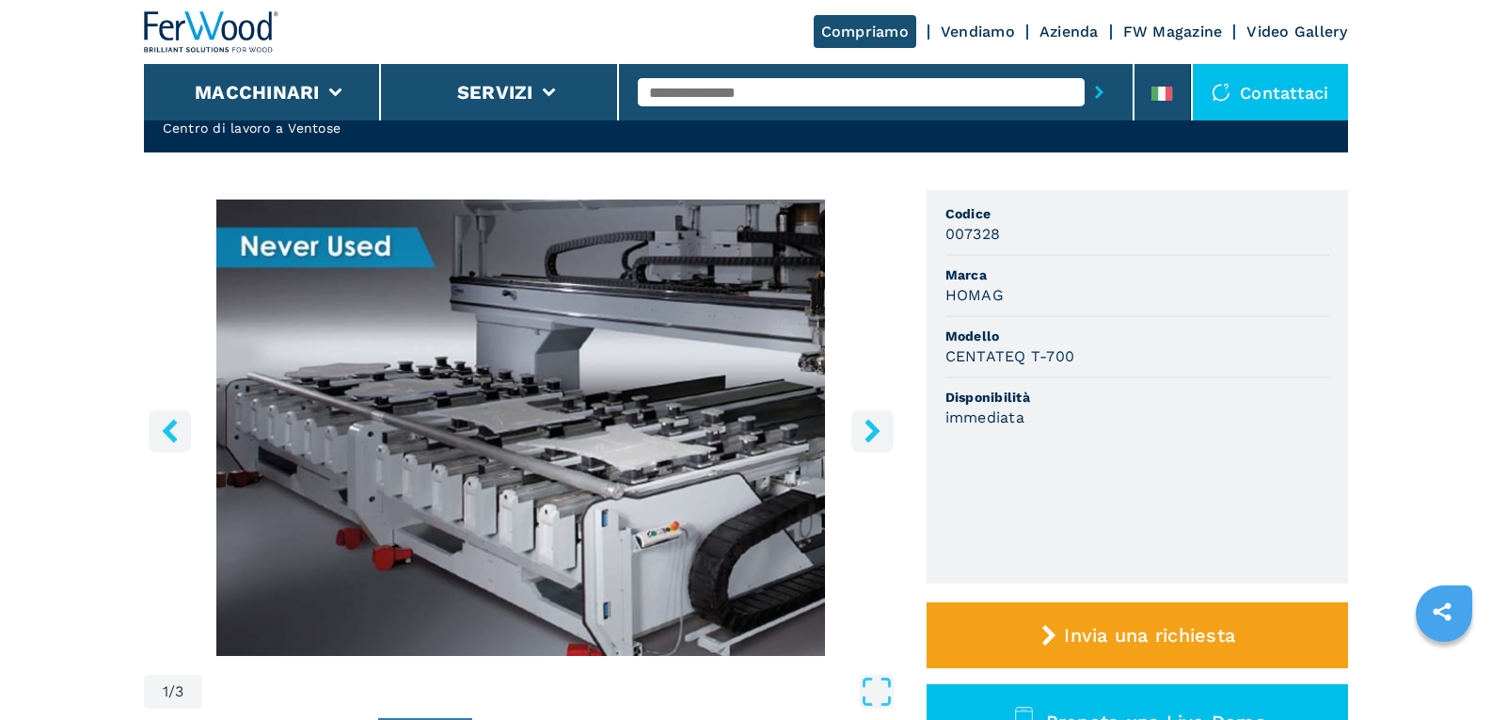
click at [873, 429] on icon "right-button" at bounding box center [872, 431] width 15 height 24
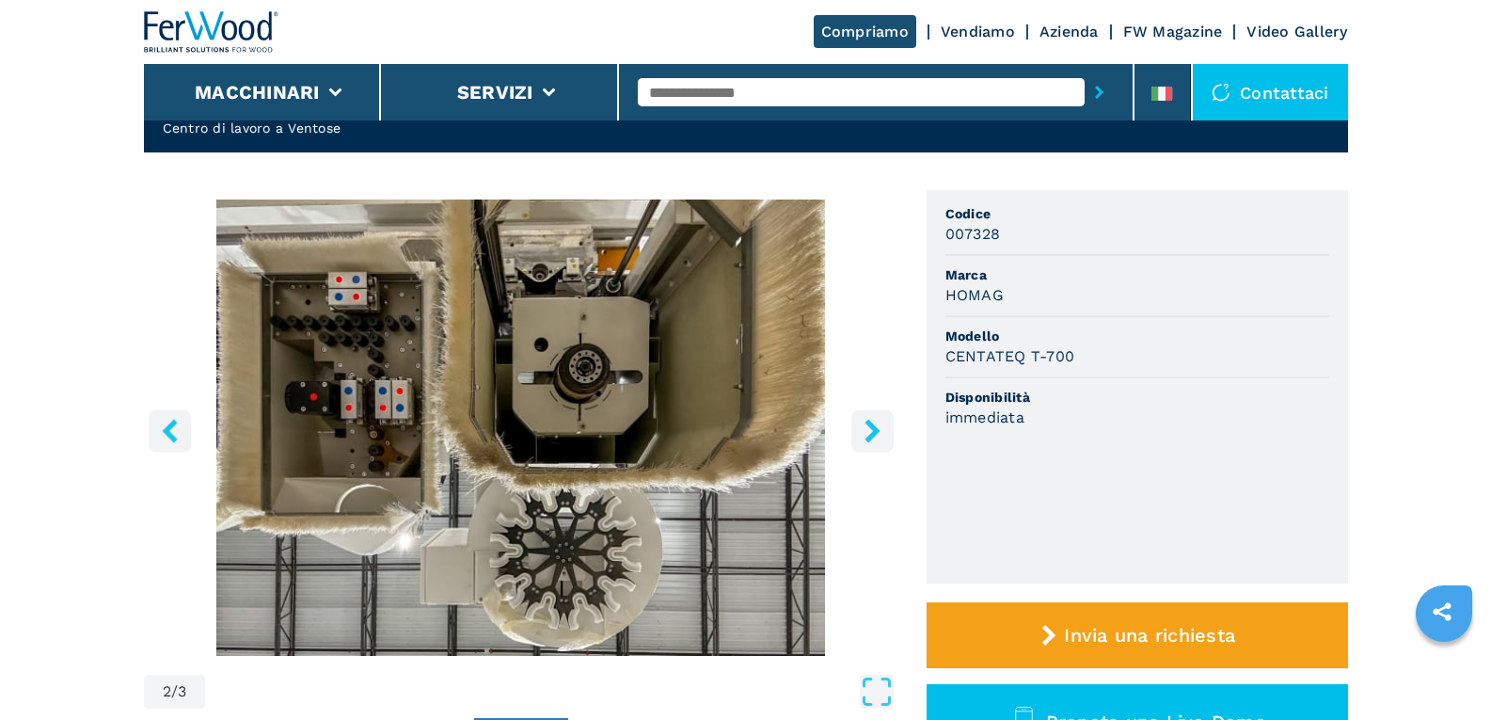
click at [873, 429] on icon "right-button" at bounding box center [872, 431] width 15 height 24
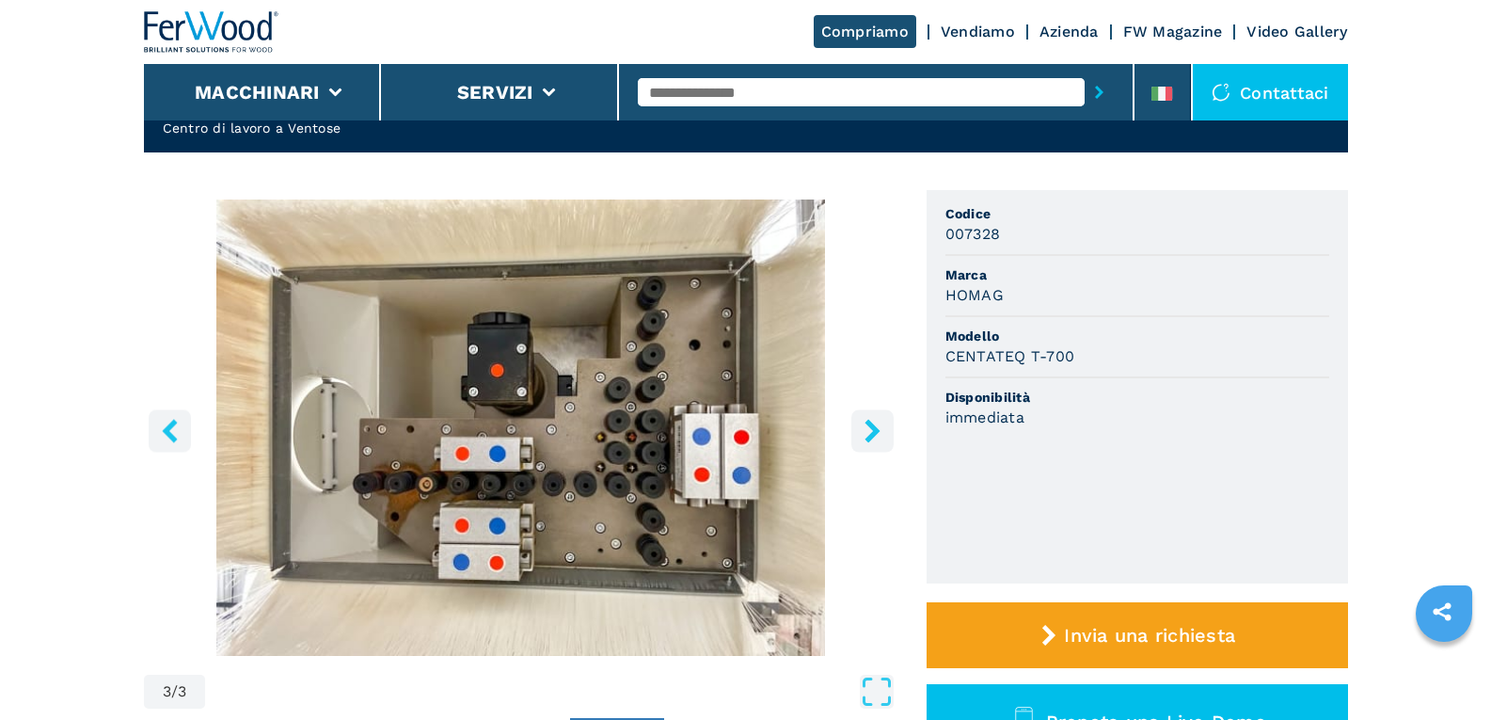
click at [873, 429] on icon "right-button" at bounding box center [872, 431] width 15 height 24
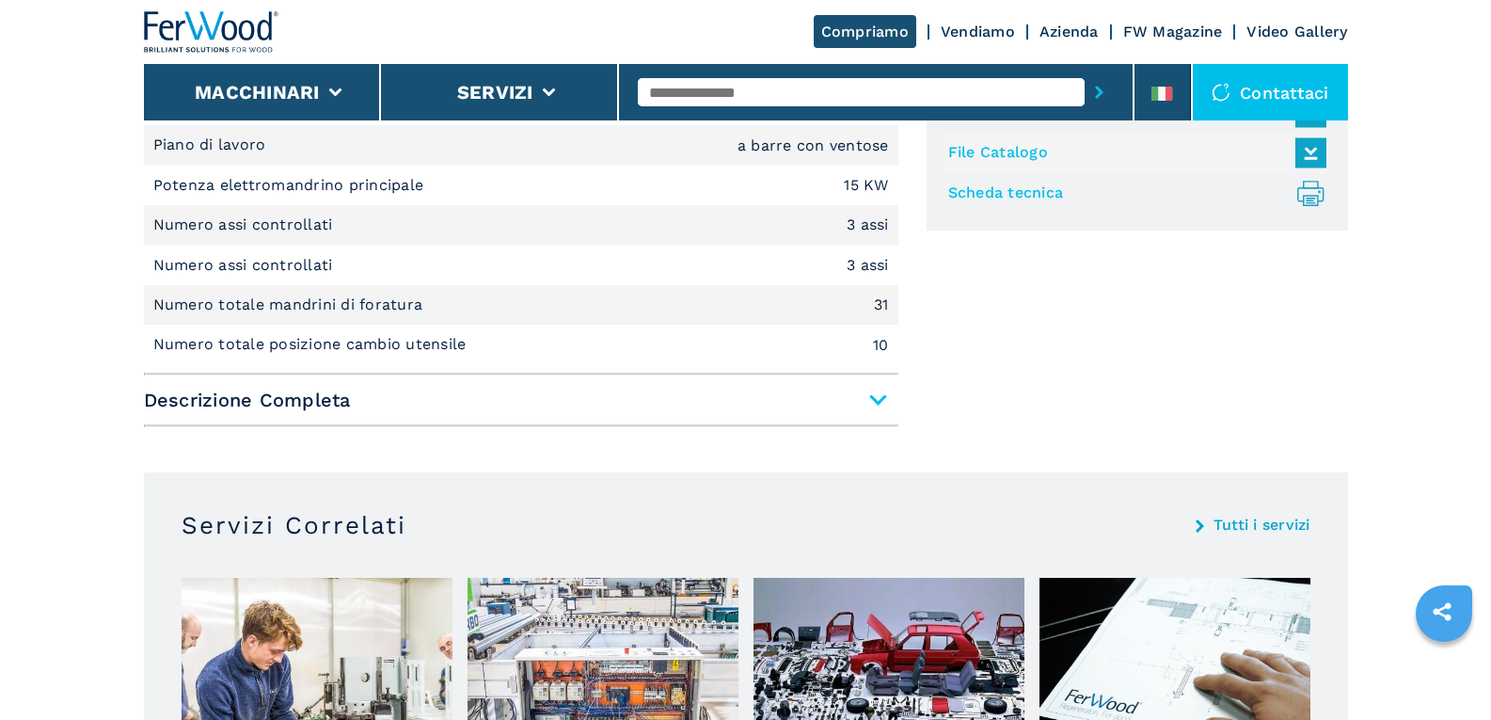
scroll to position [1035, 0]
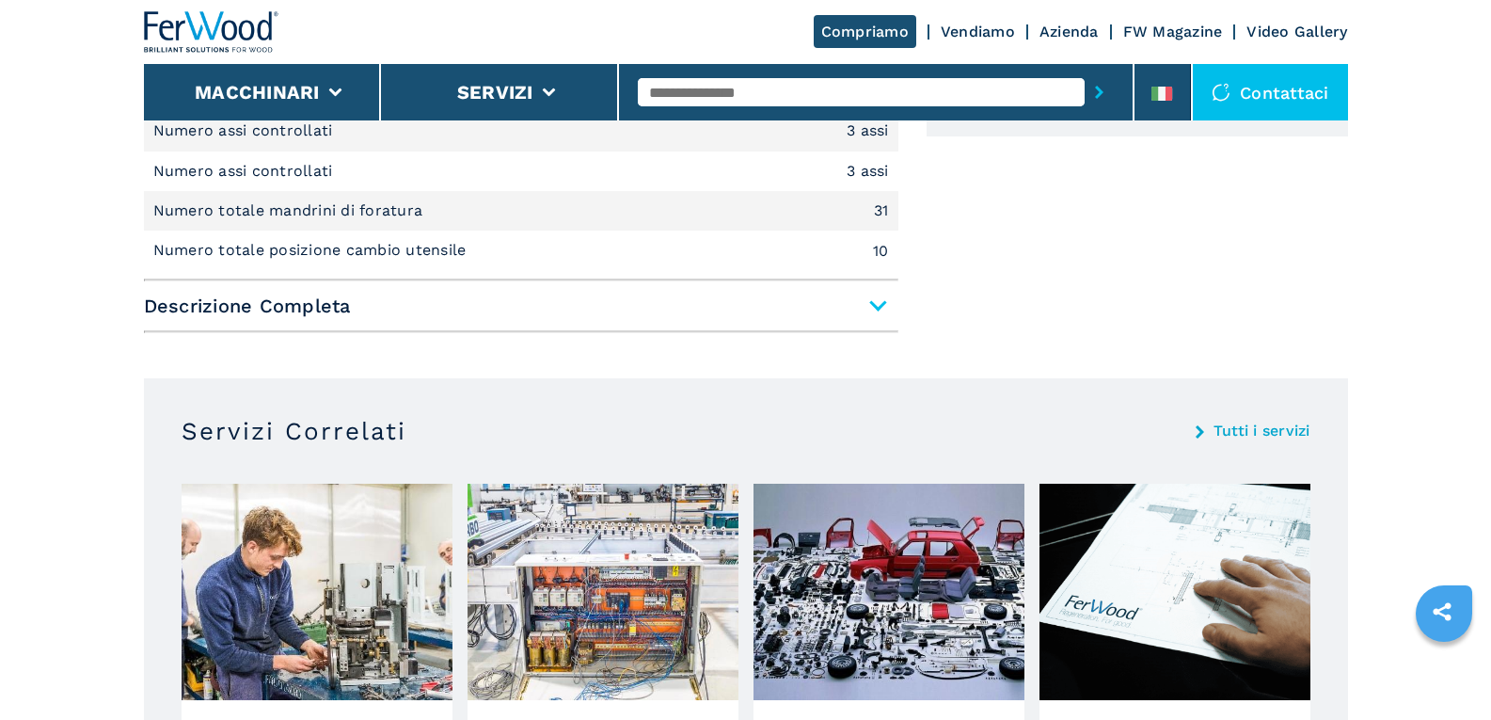
click at [875, 302] on span "Descrizione Completa" at bounding box center [521, 306] width 755 height 34
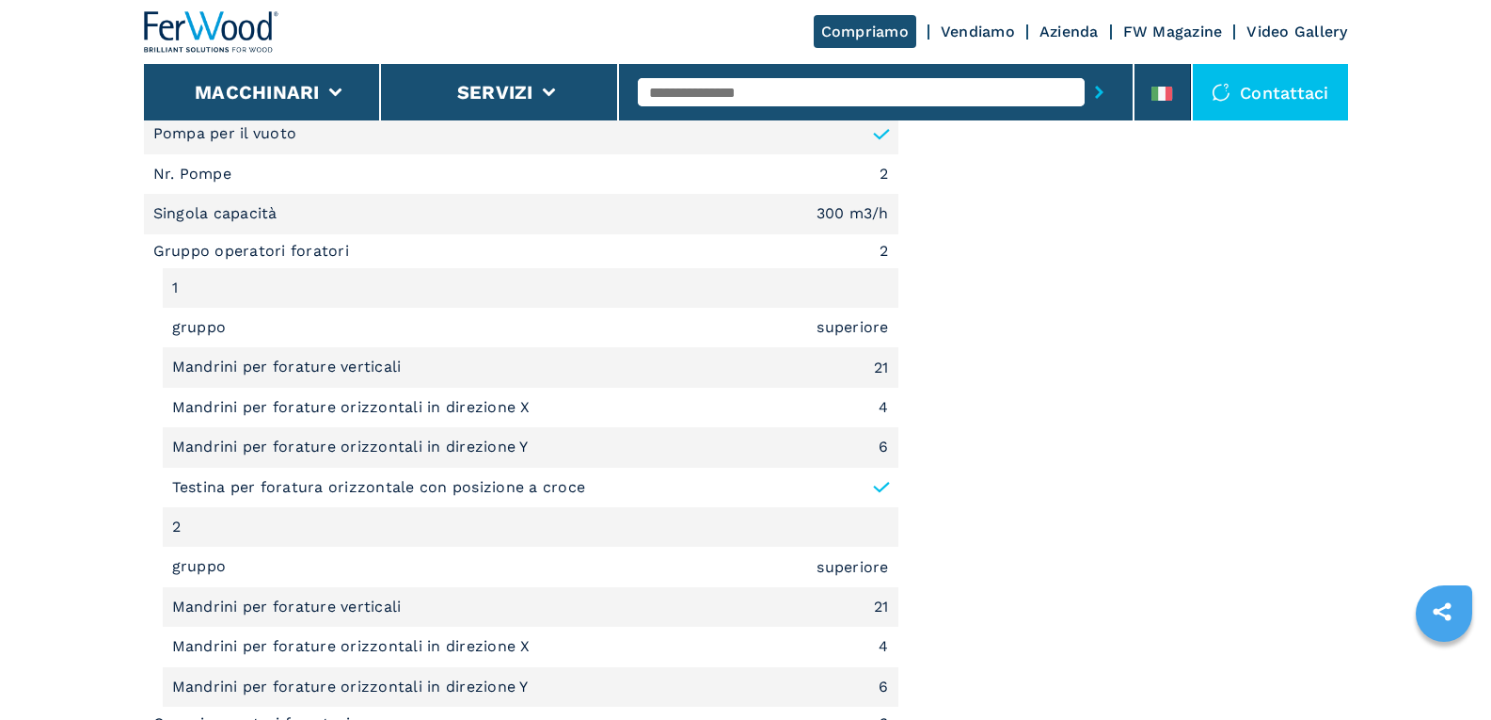
scroll to position [2258, 0]
